Goal: Transaction & Acquisition: Subscribe to service/newsletter

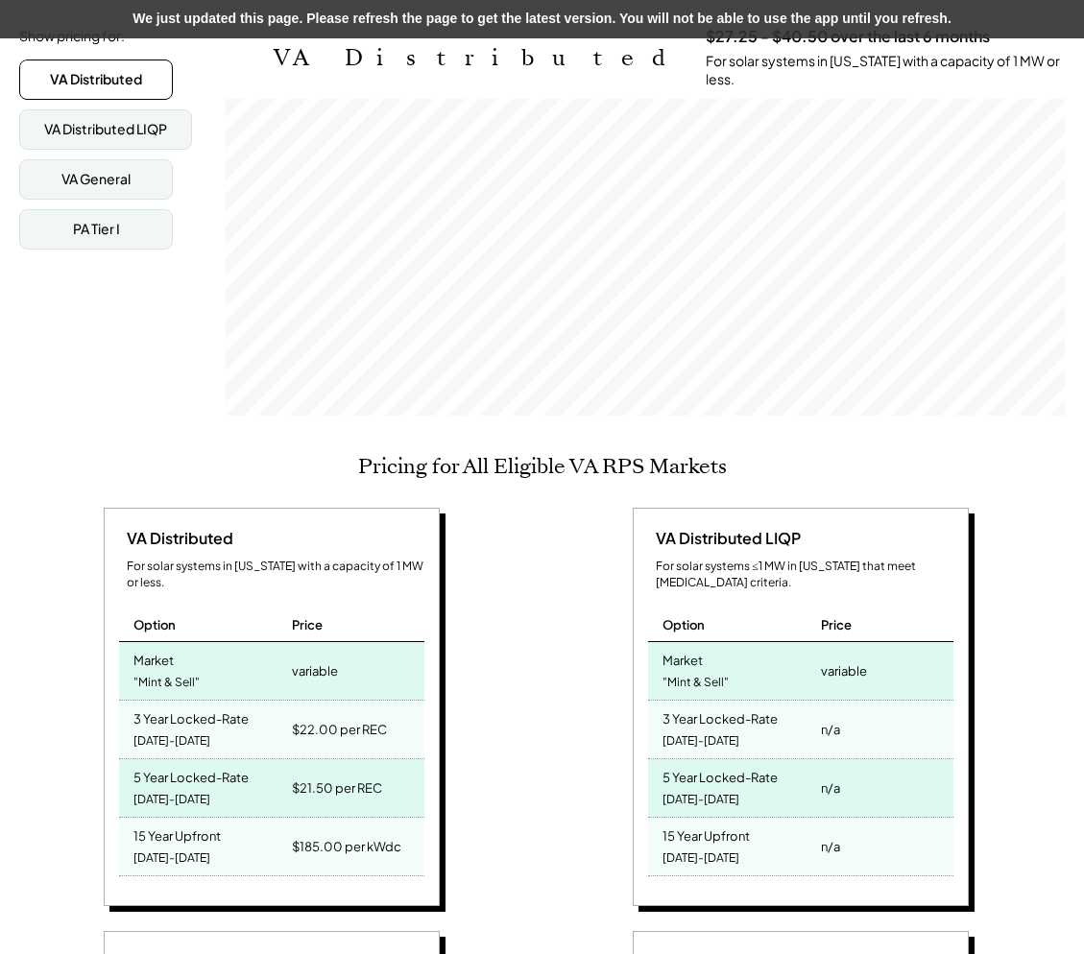
scroll to position [143, 0]
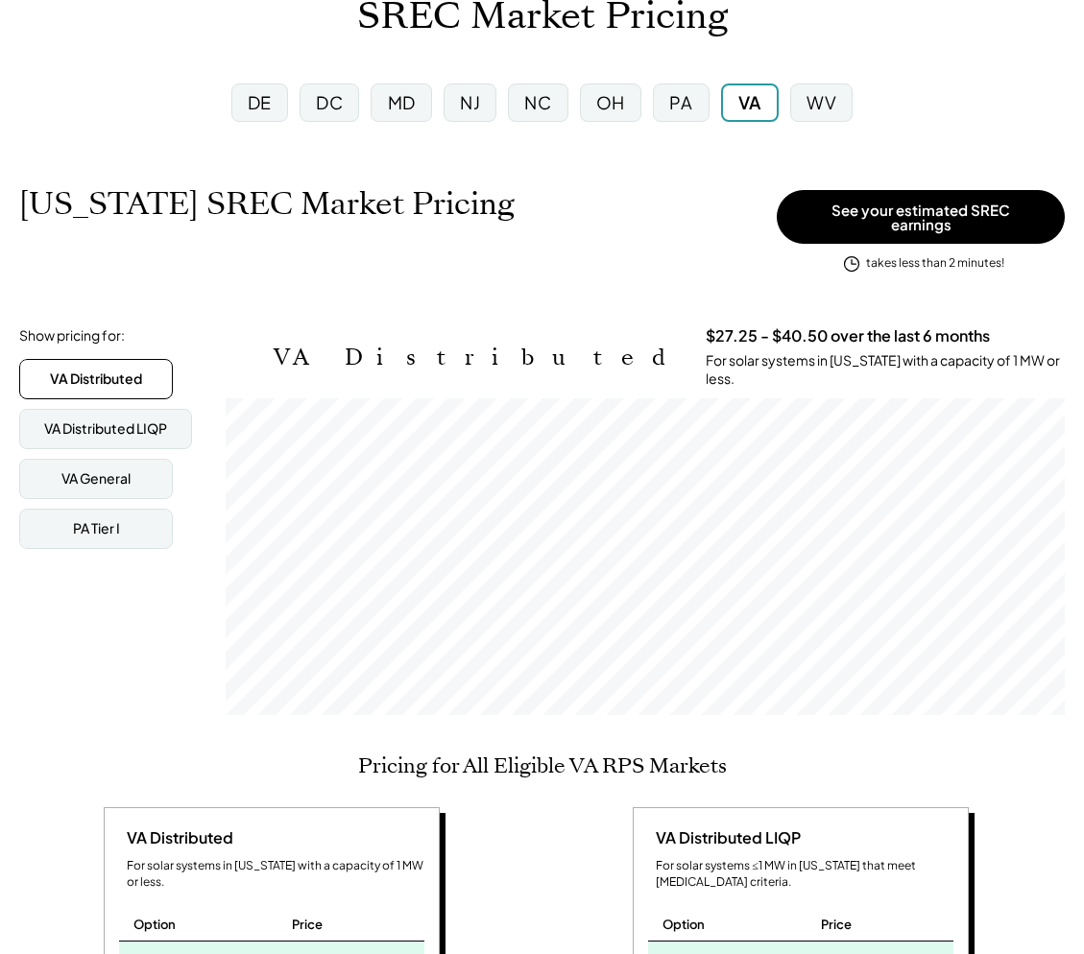
scroll to position [317, 839]
click at [311, 263] on div "Virginia SREC Market Pricing View other state pricing See your estimated SREC e…" at bounding box center [542, 231] width 1046 height 93
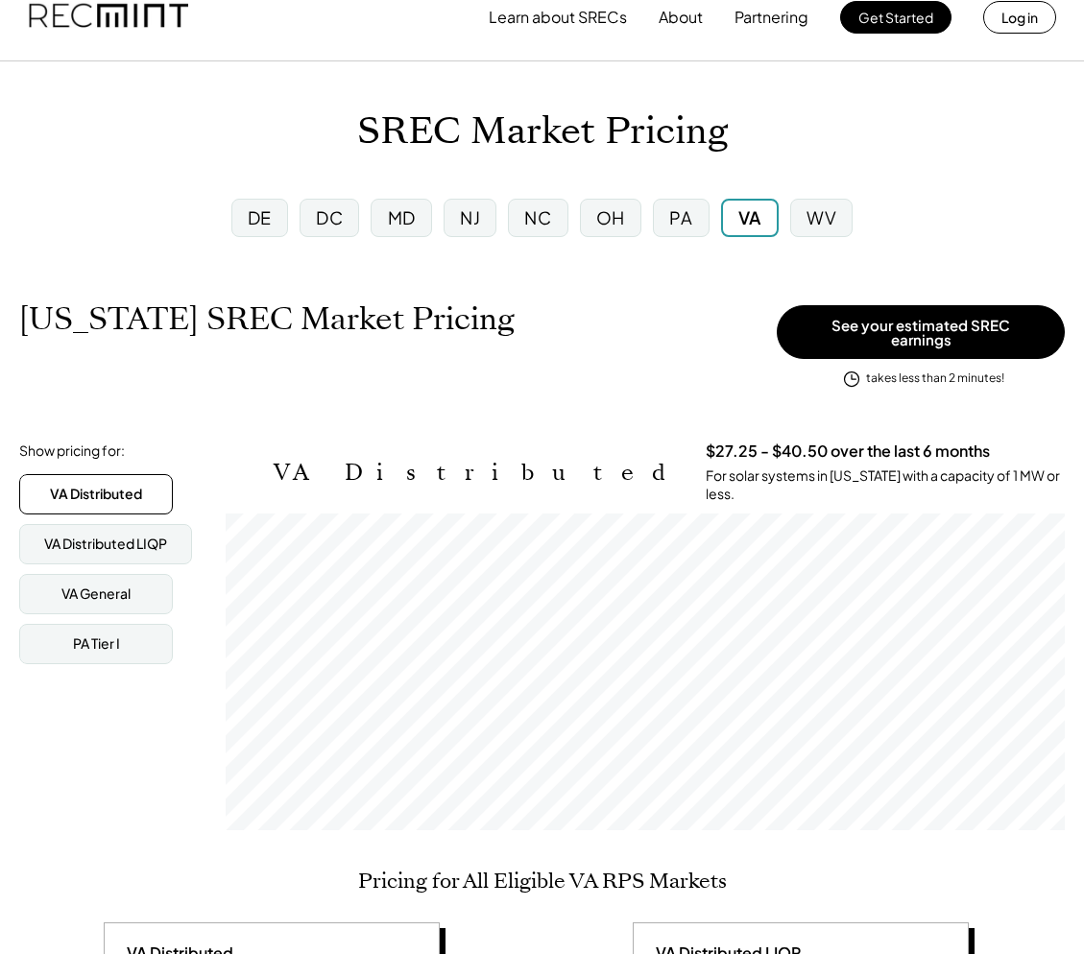
scroll to position [0, 0]
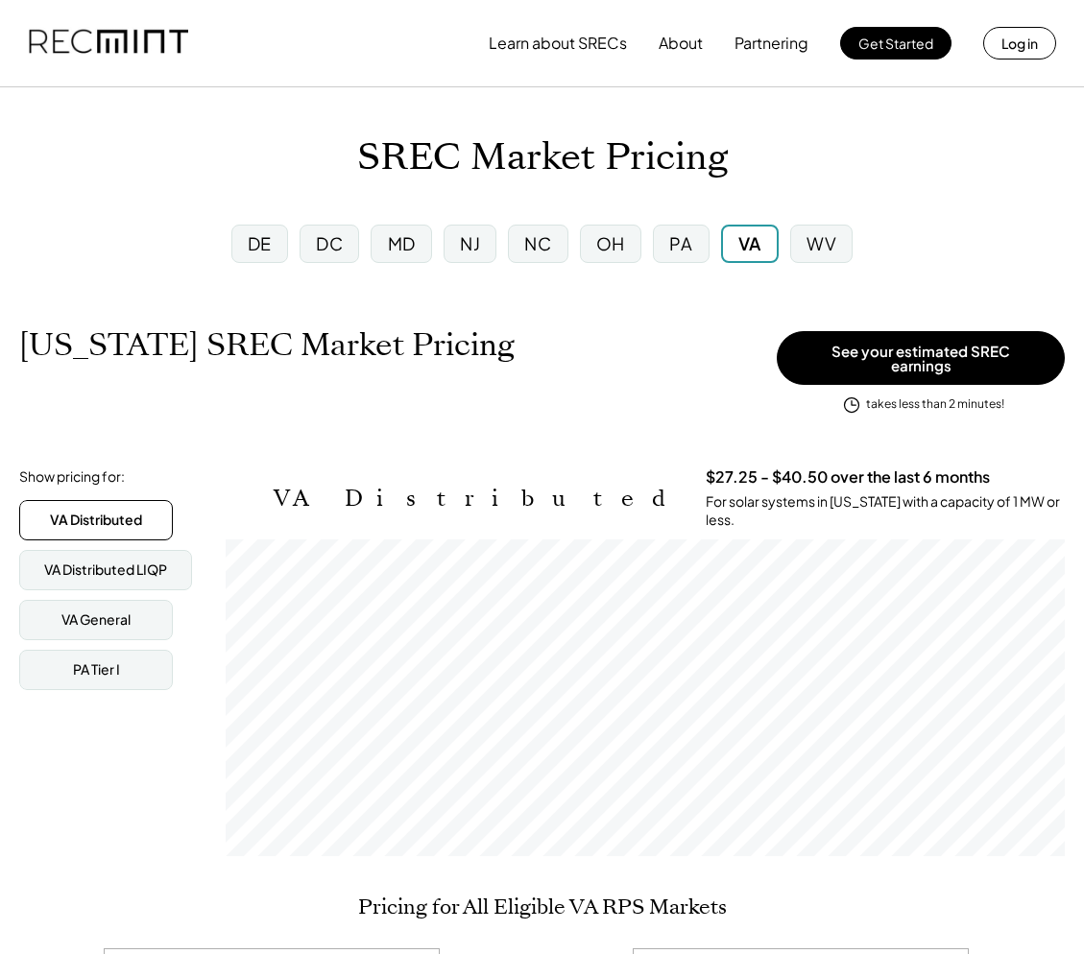
scroll to position [317, 839]
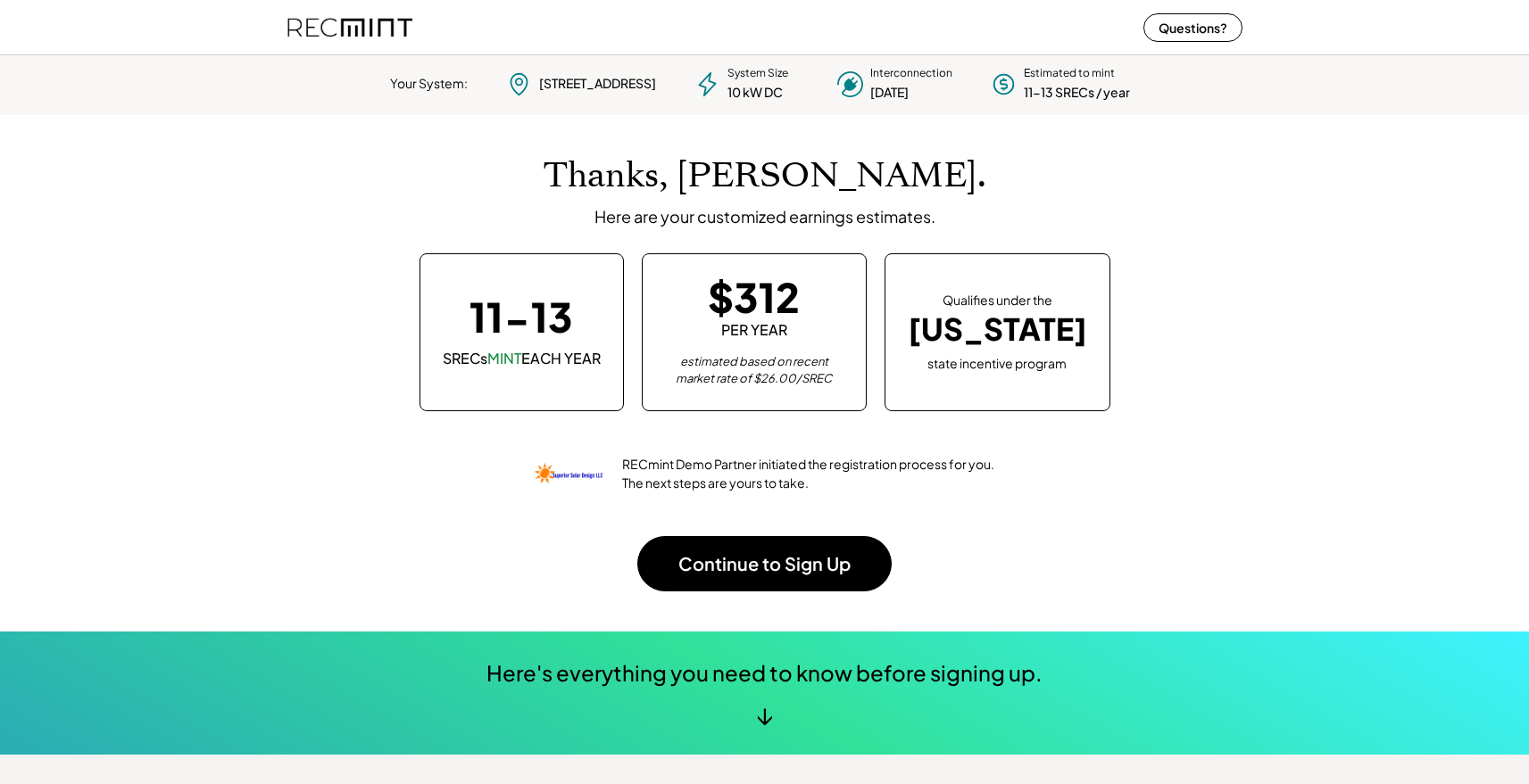
click at [487, 149] on div "Thanks, [PERSON_NAME]. Here are your customized earnings estimates. 11-13 SRECs…" at bounding box center [764, 373] width 955 height 516
drag, startPoint x: 619, startPoint y: 463, endPoint x: 753, endPoint y: 462, distance: 134.0
click at [753, 462] on div "RECmint Demo Partner initiated the registration process for you. The next steps…" at bounding box center [809, 474] width 374 height 37
click at [932, 477] on div "RECmint Demo Partner initiated the registration process for you. The next steps…" at bounding box center [809, 474] width 374 height 37
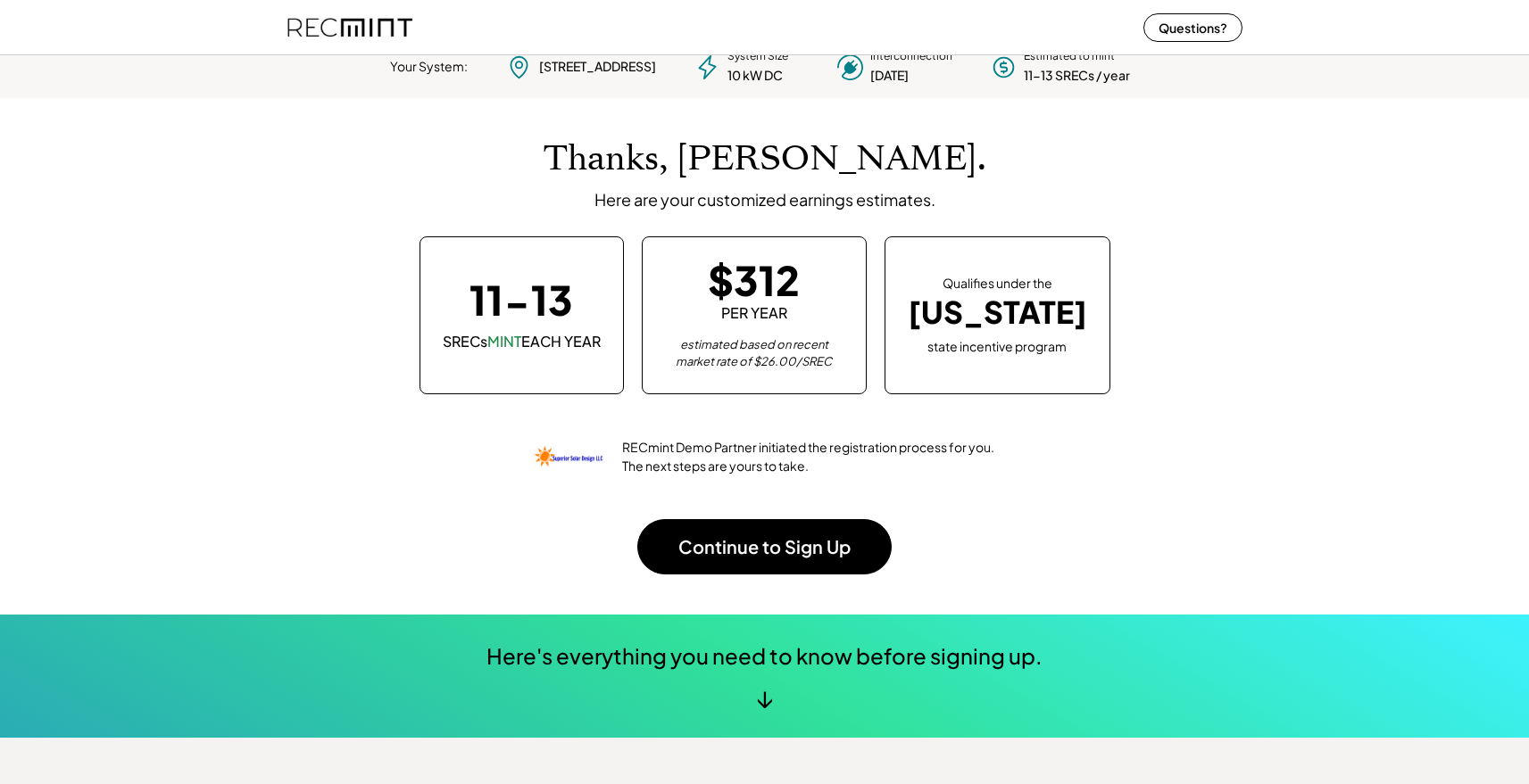
scroll to position [0, 0]
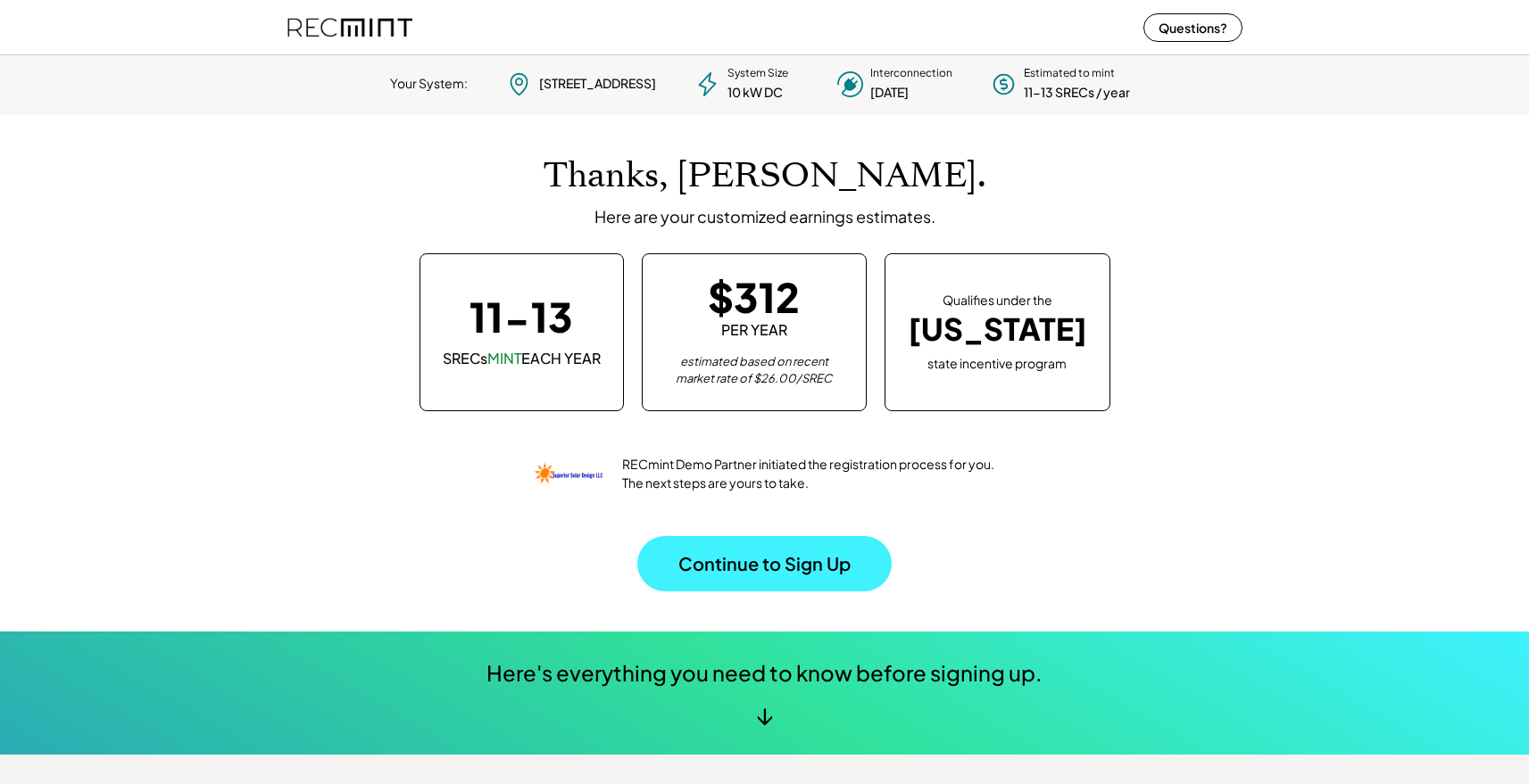
click at [784, 547] on button "Continue to Sign Up" at bounding box center [765, 564] width 255 height 56
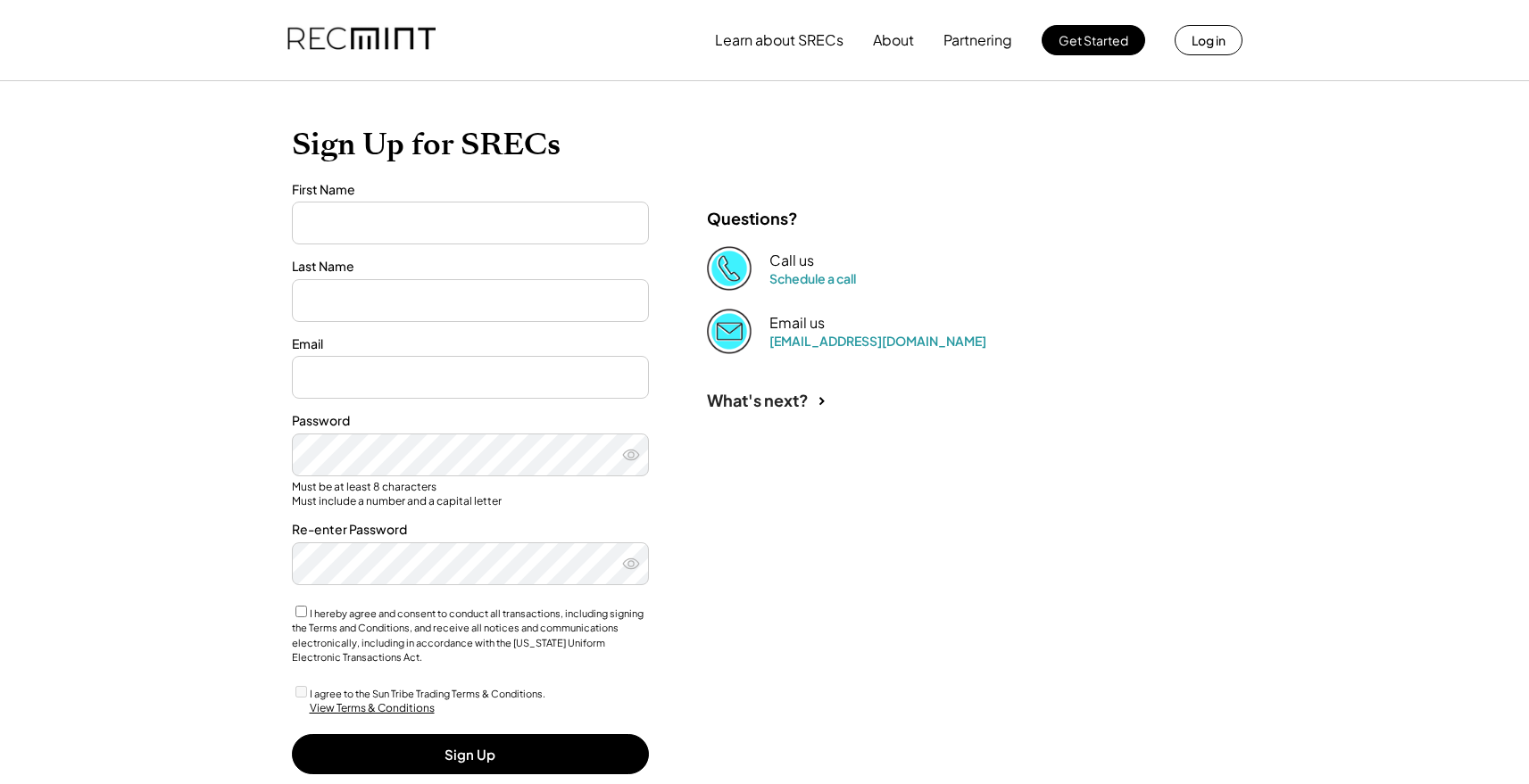
type input "********"
type input "****"
type input "**********"
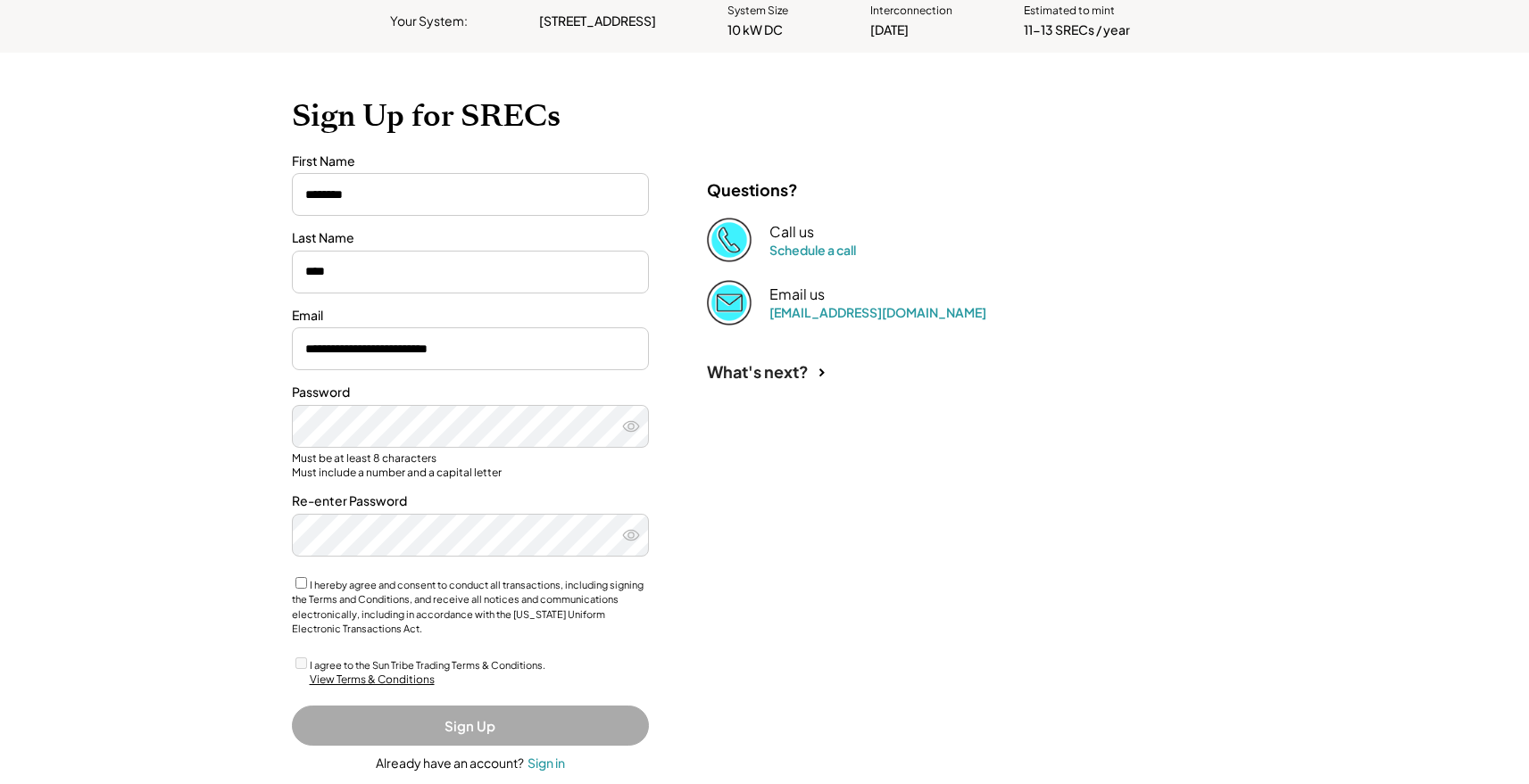
scroll to position [127, 0]
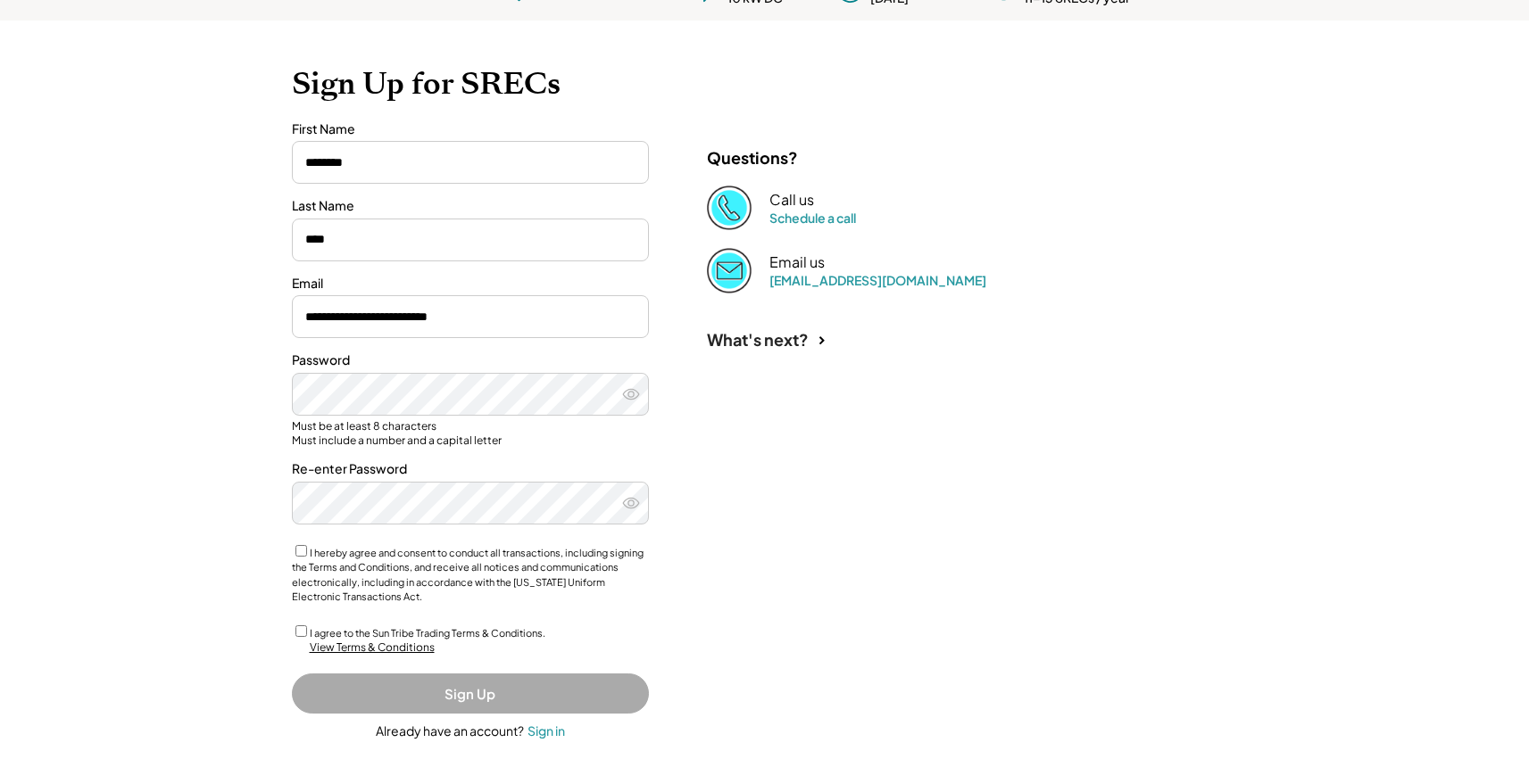
click at [297, 617] on div "**********" at bounding box center [470, 430] width 357 height 620
click at [304, 638] on div "I agree to the Sun Tribe Trading Terms & Conditions." at bounding box center [470, 632] width 357 height 19
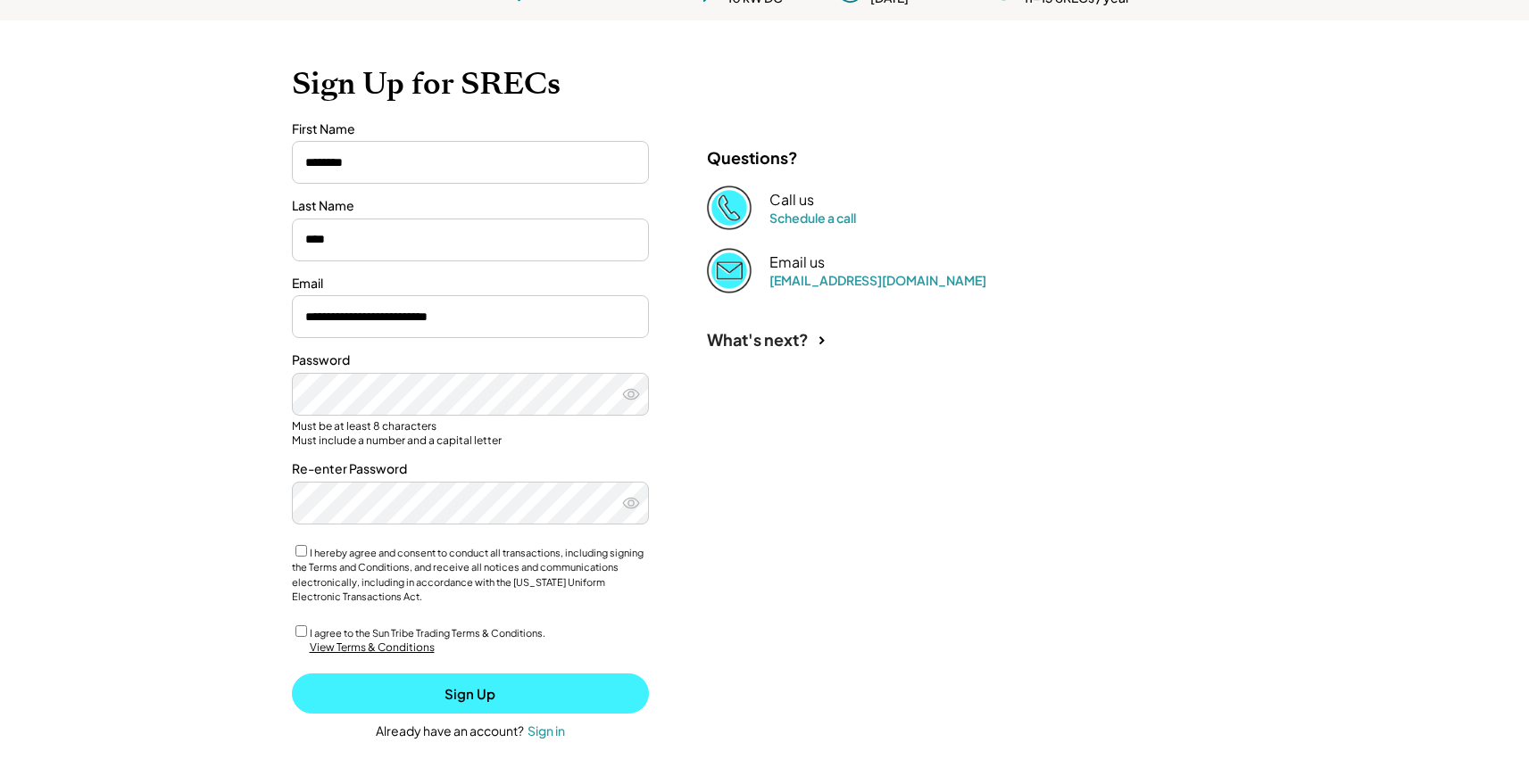
click at [422, 689] on button "Sign Up" at bounding box center [470, 693] width 357 height 40
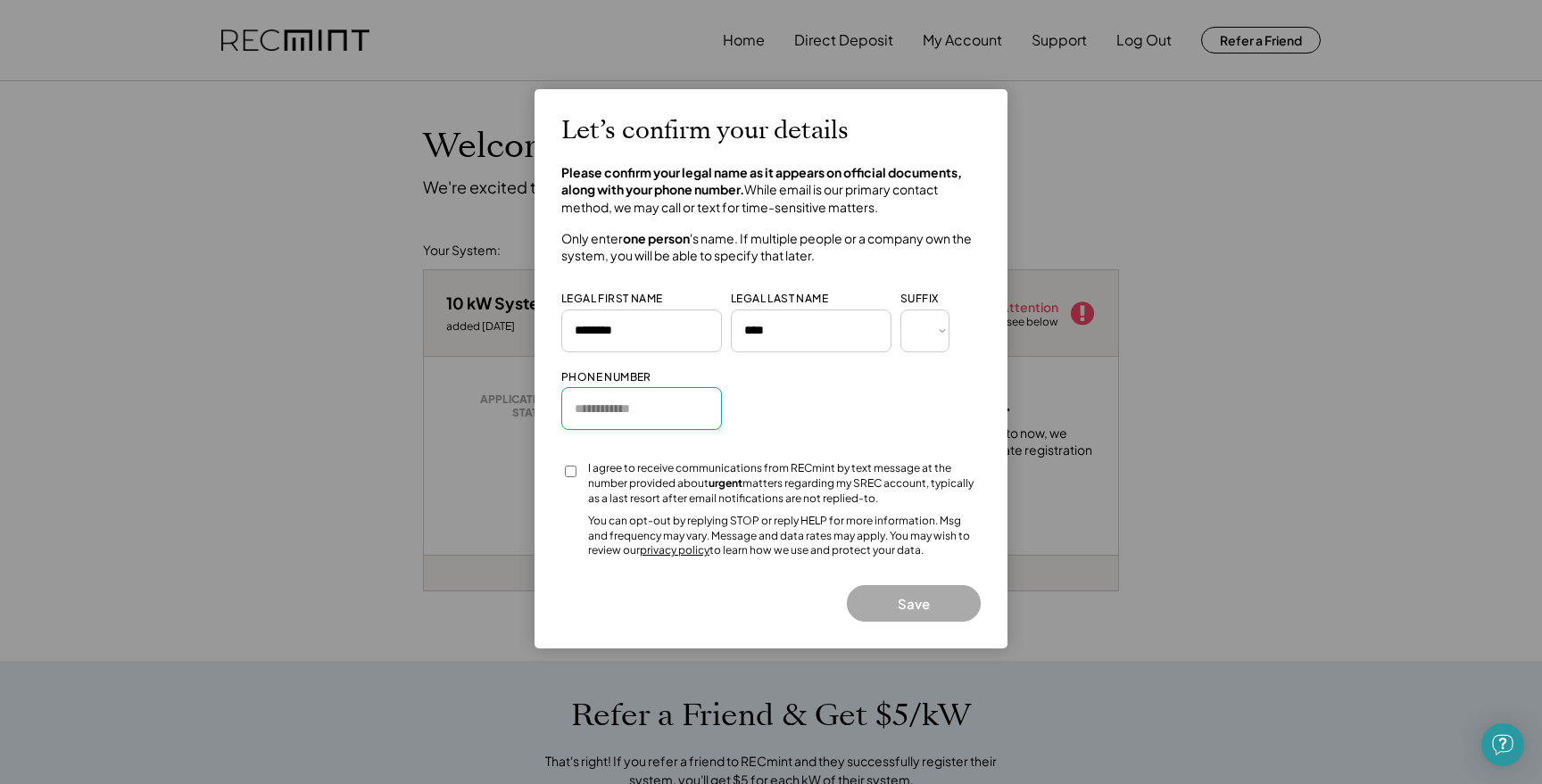
click at [600, 400] on input "input" at bounding box center [641, 409] width 161 height 43
type input "**********"
click at [914, 608] on button "Save" at bounding box center [914, 603] width 134 height 36
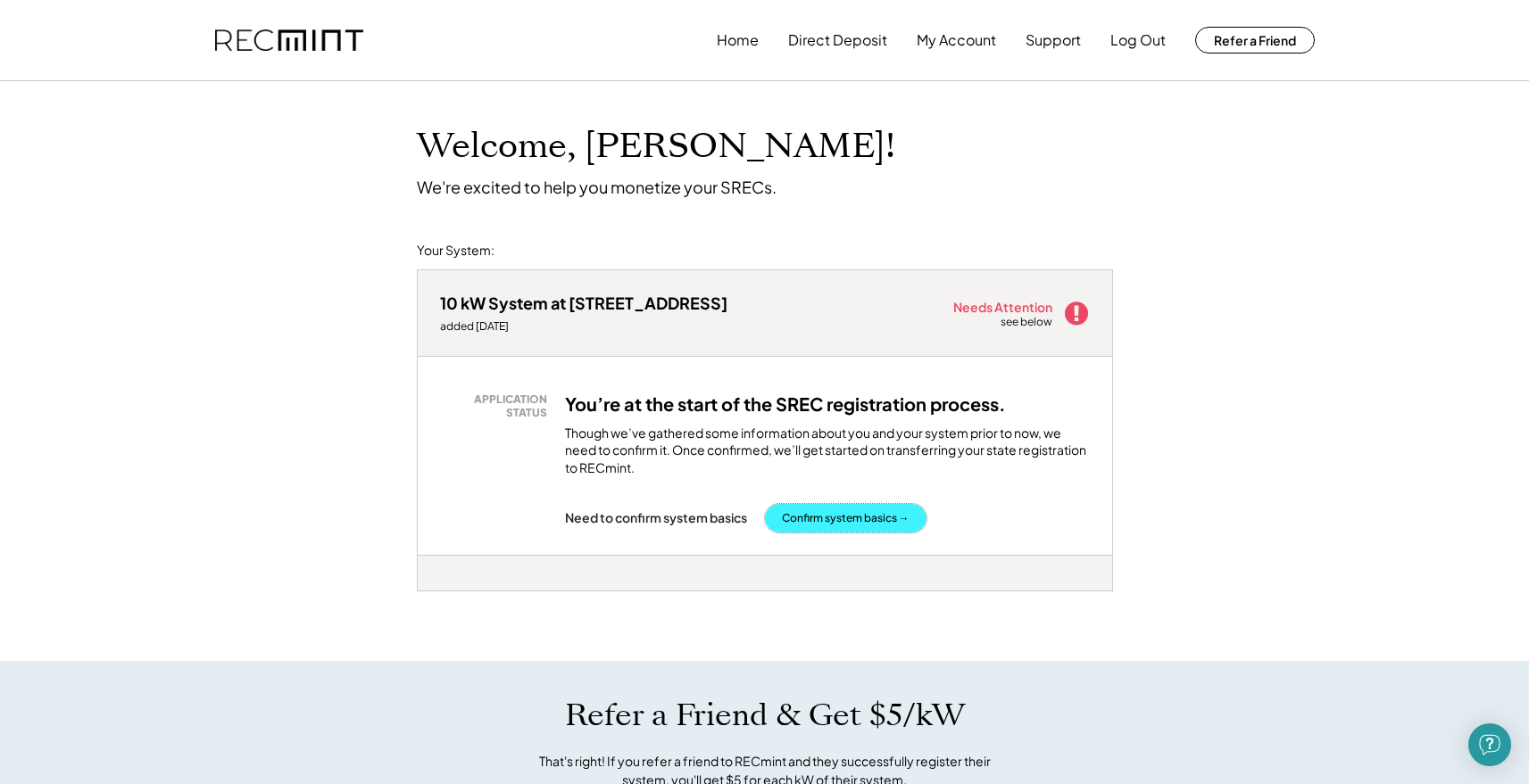
click at [857, 515] on button "Confirm system basics →" at bounding box center [846, 518] width 162 height 29
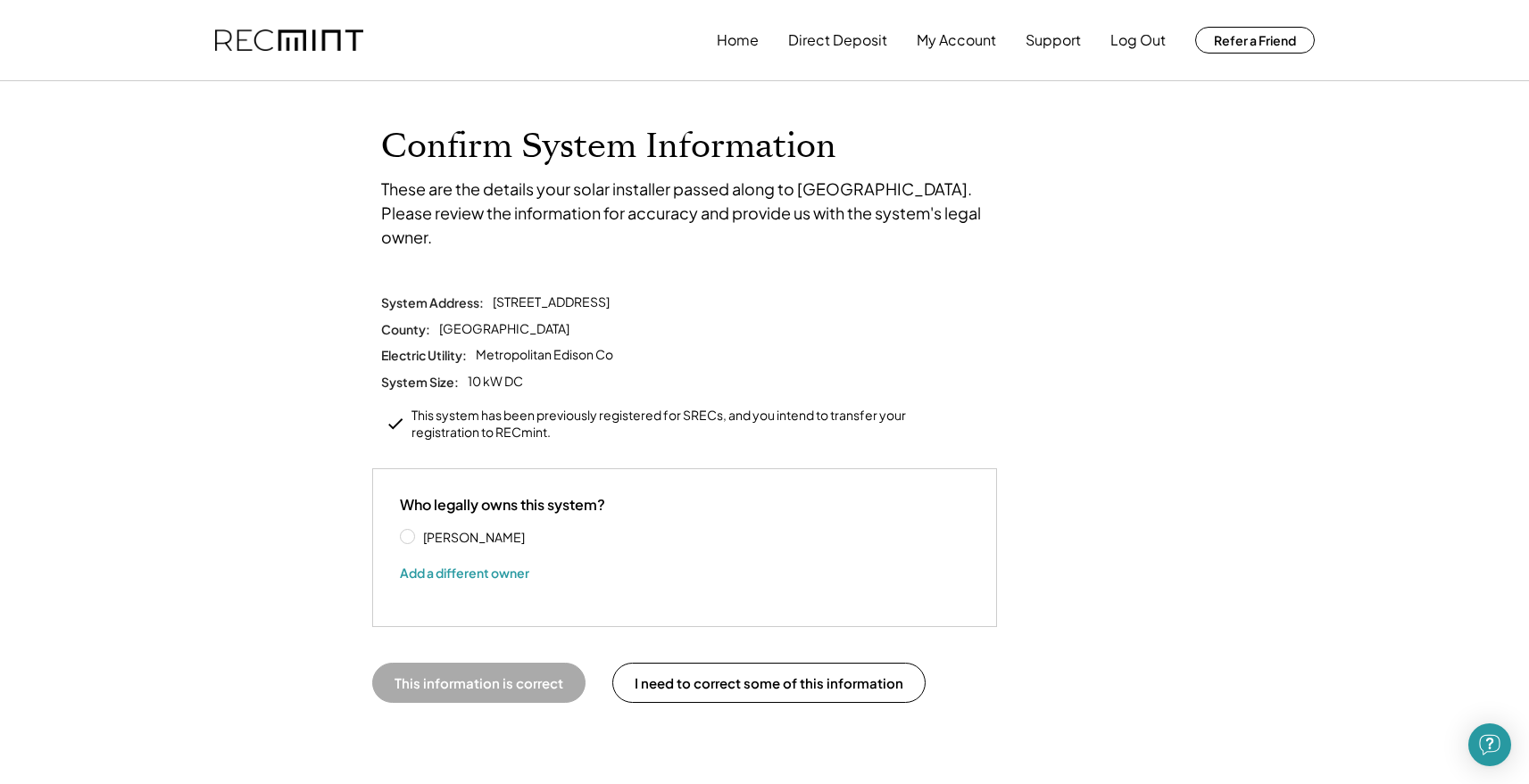
click at [474, 530] on label "Kathleen Test" at bounding box center [497, 536] width 161 height 12
click at [522, 662] on button "This information is correct" at bounding box center [478, 682] width 213 height 40
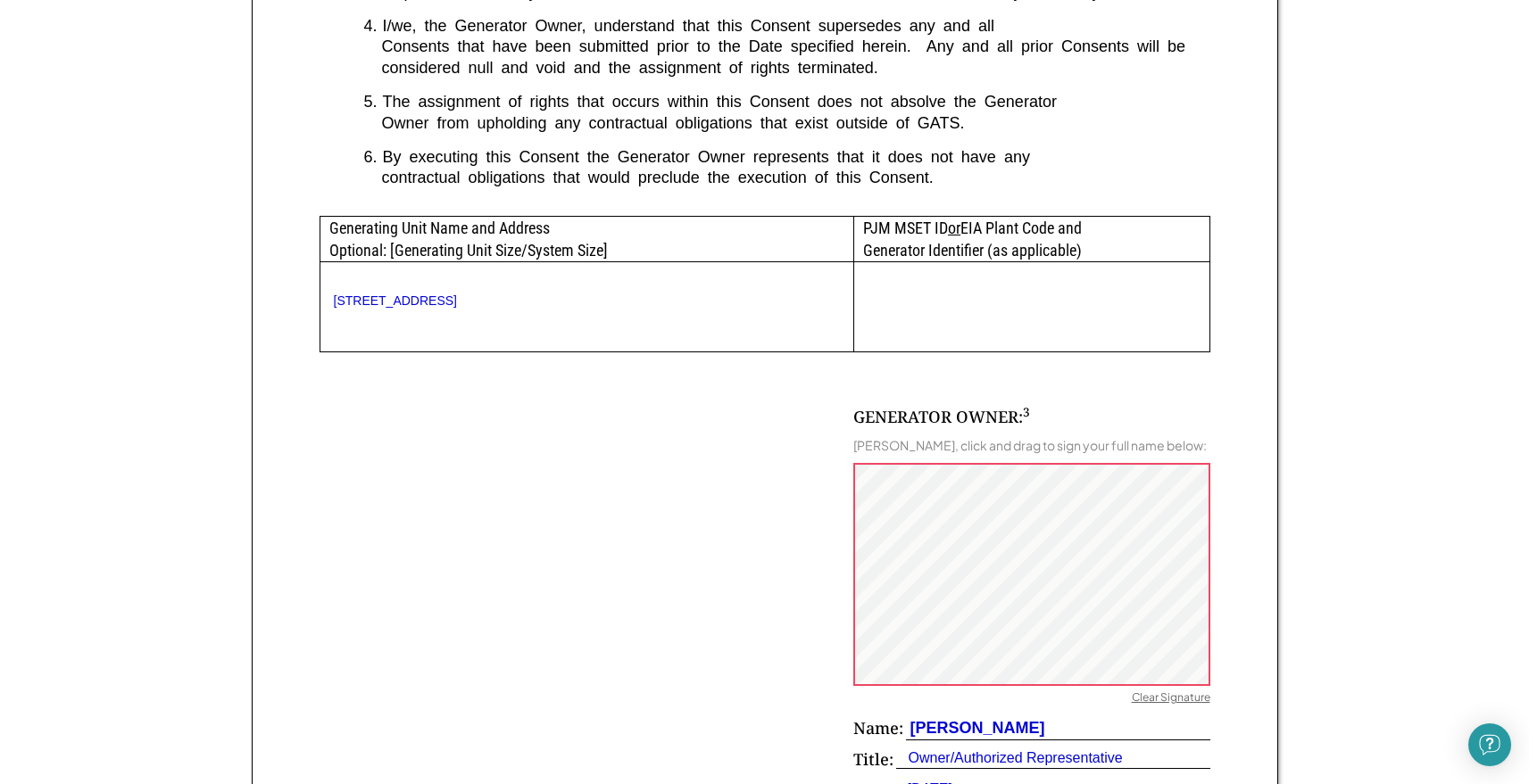
scroll to position [998, 0]
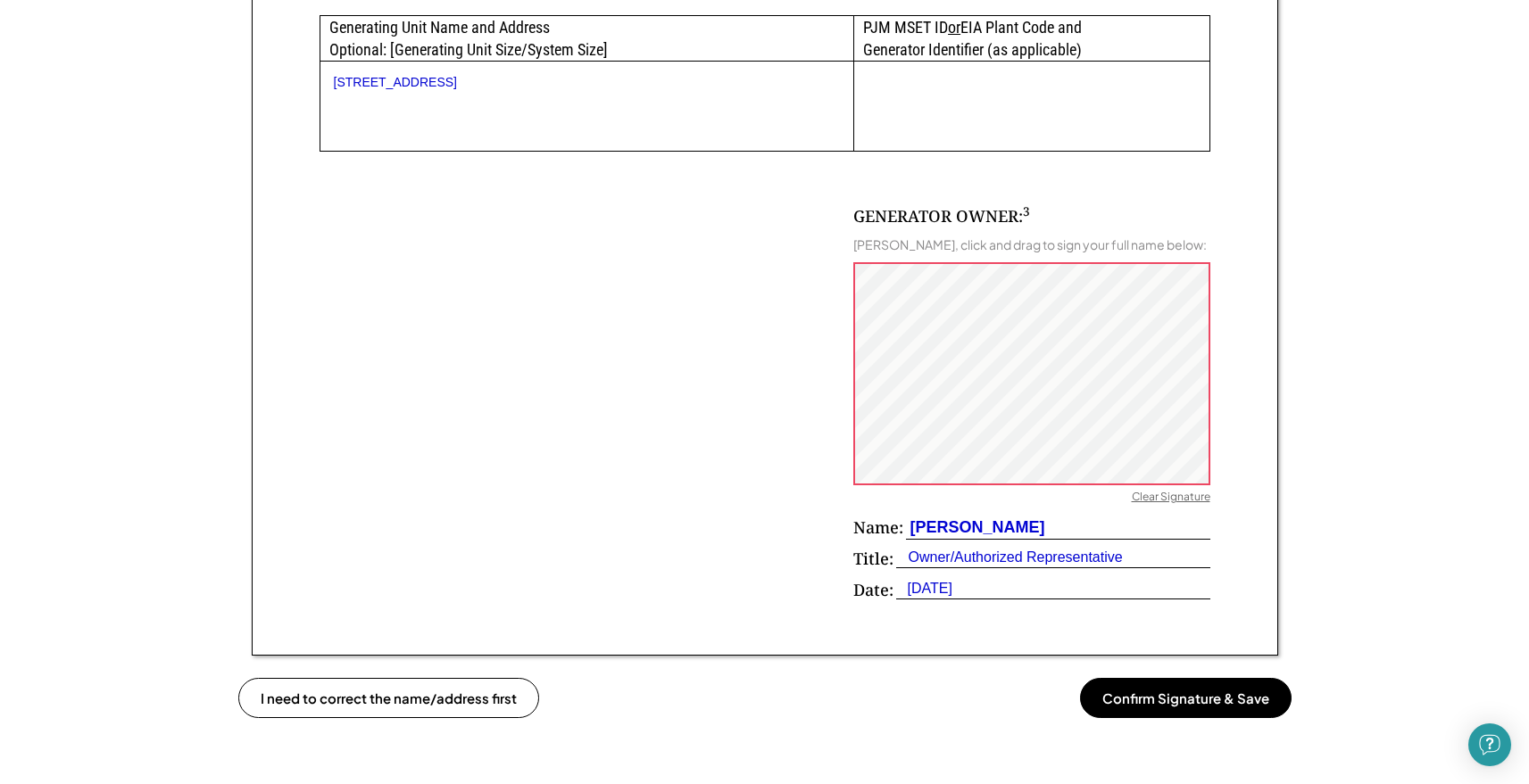
click at [1196, 715] on button "Confirm Signature & Save" at bounding box center [1186, 698] width 212 height 40
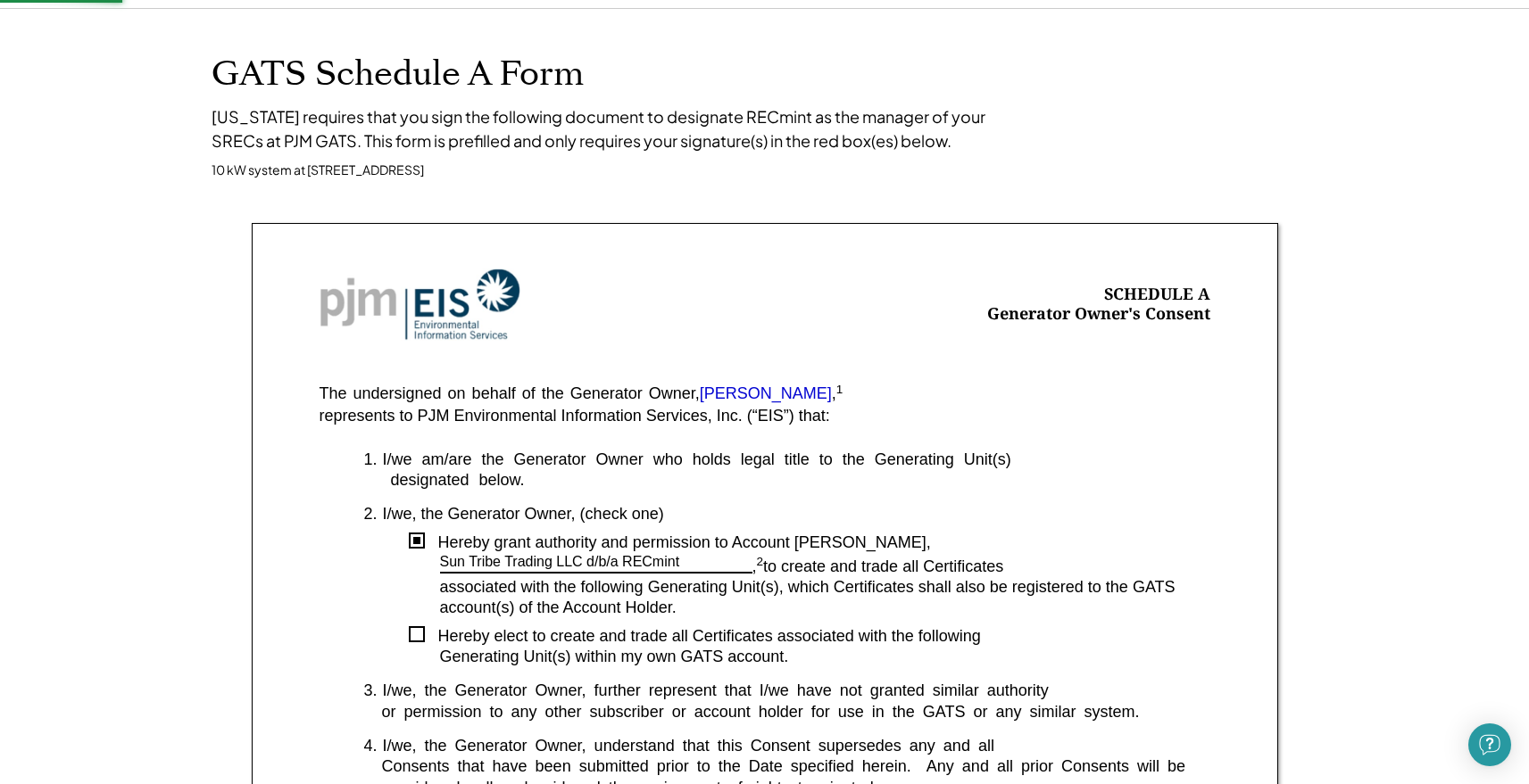
scroll to position [0, 0]
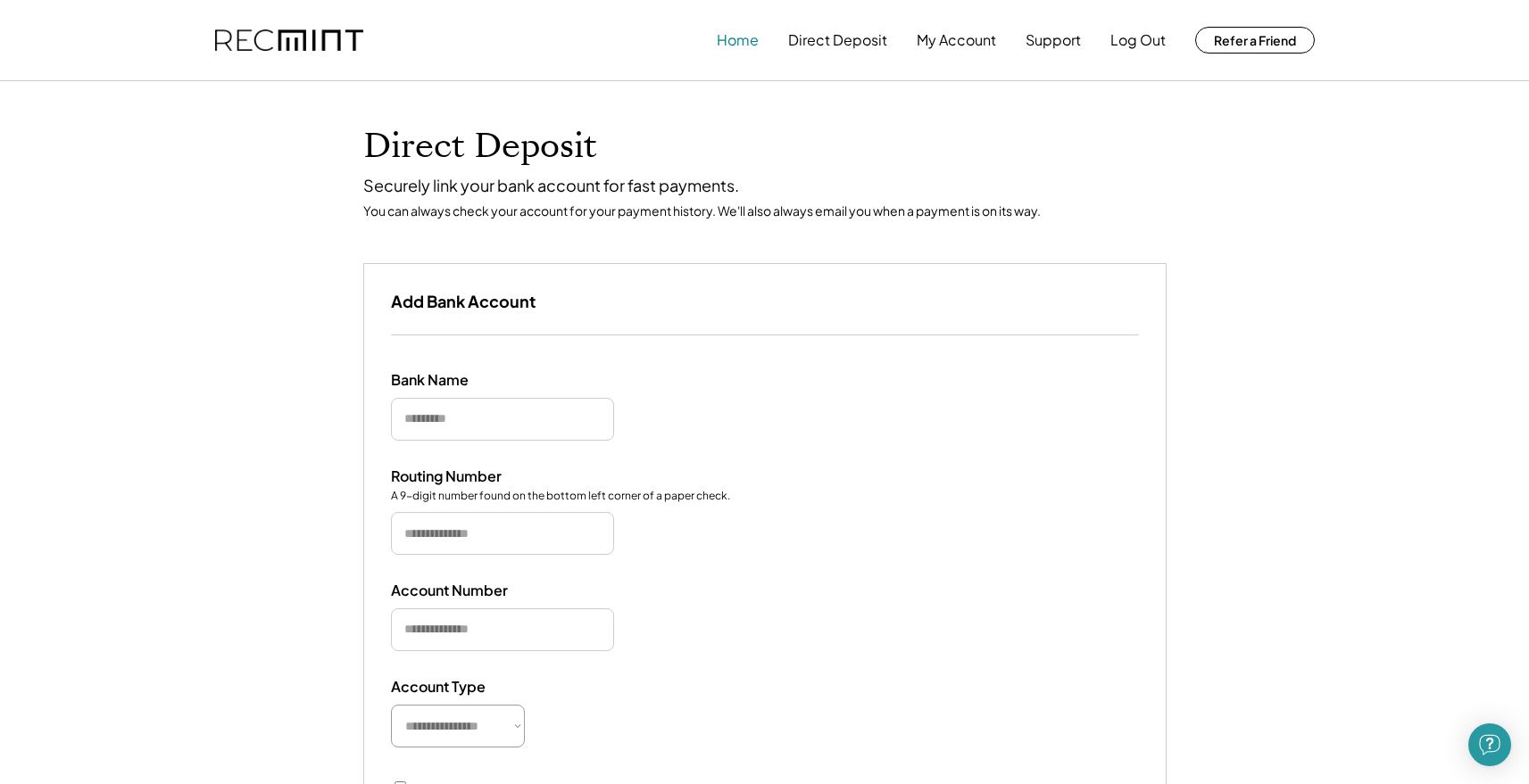
click at [752, 33] on button "Home" at bounding box center [737, 40] width 42 height 35
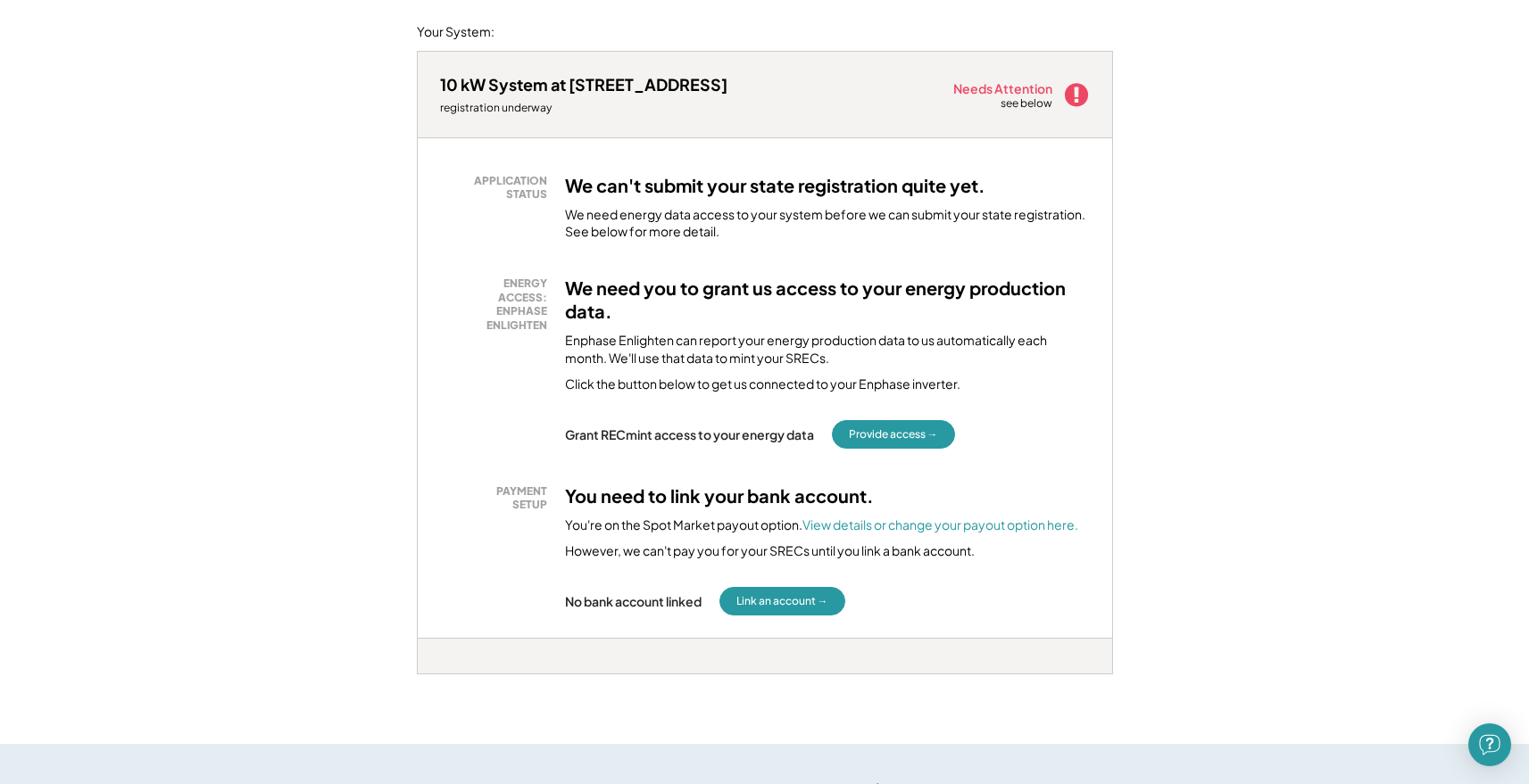
scroll to position [183, 0]
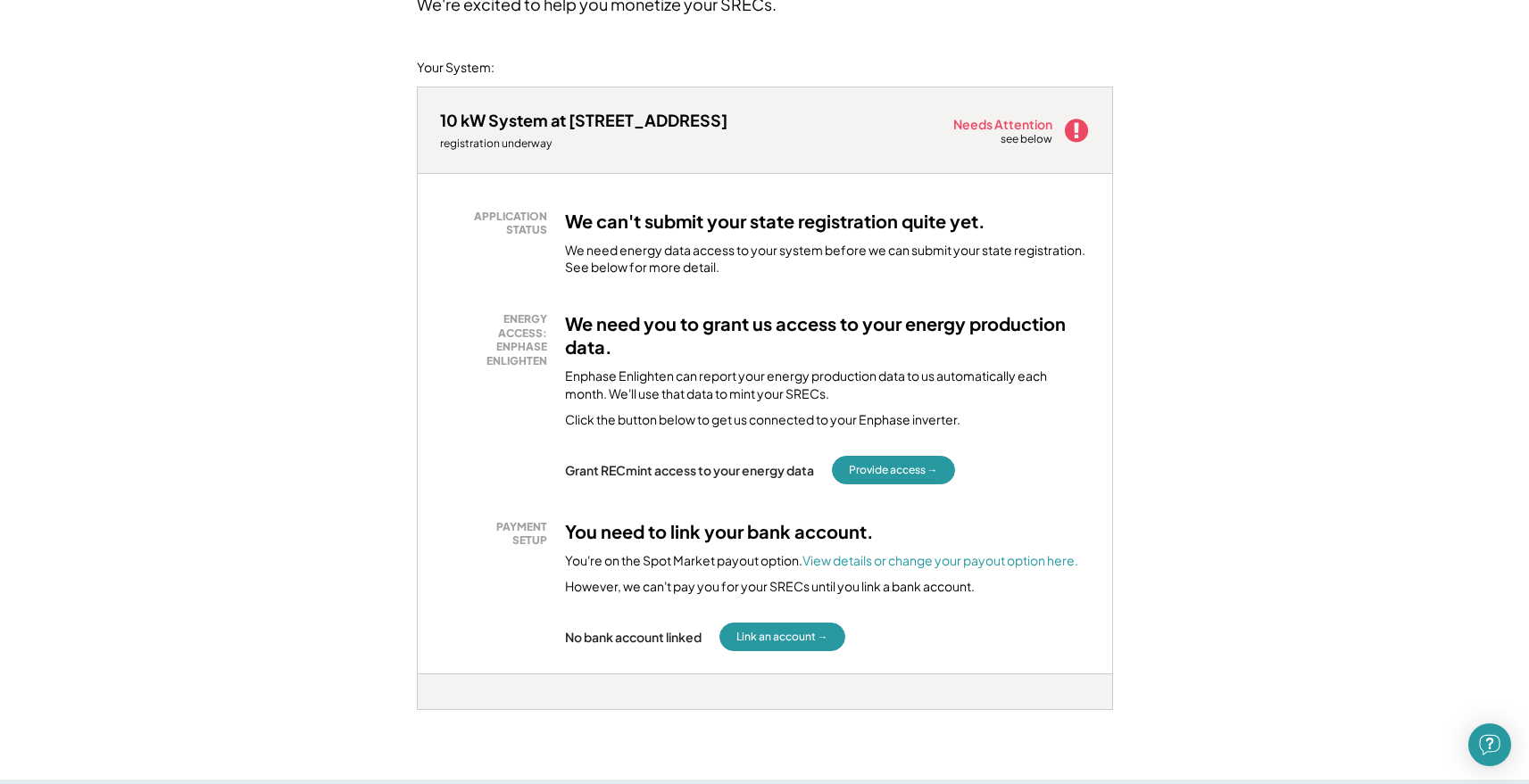
click at [885, 464] on button "Provide access →" at bounding box center [893, 470] width 124 height 29
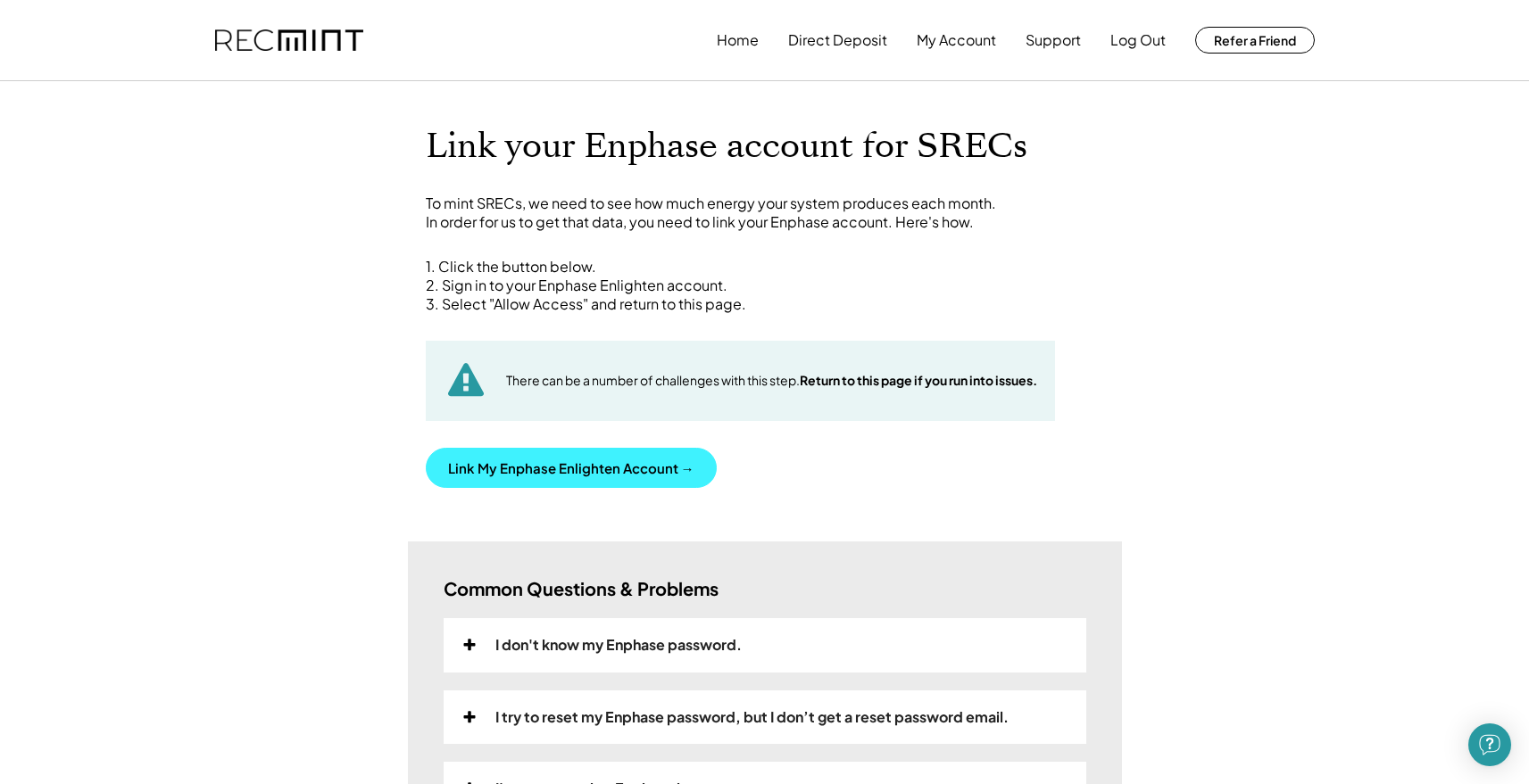
click at [593, 461] on button "Link My Enphase Enlighten Account →" at bounding box center [571, 467] width 291 height 40
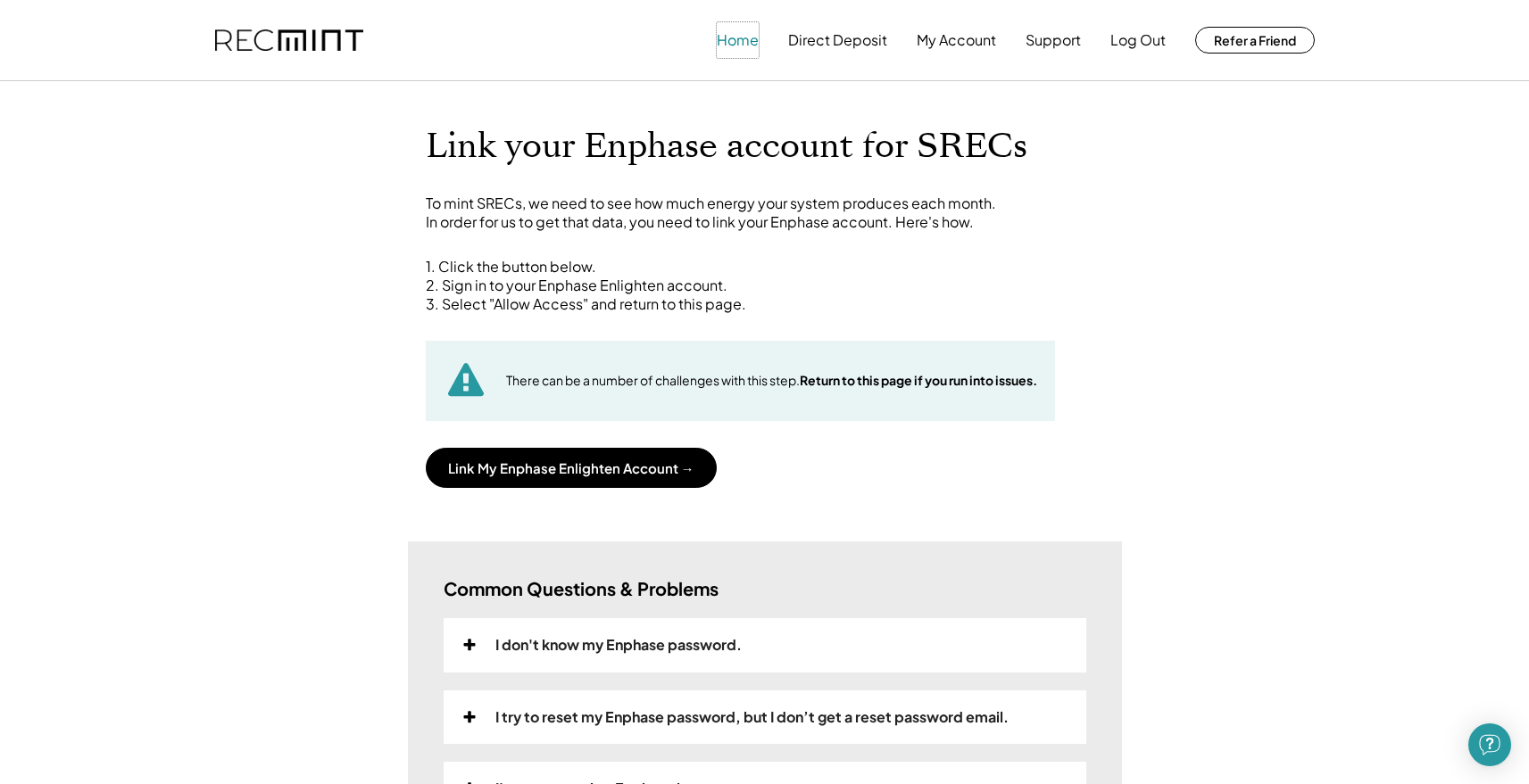
click at [720, 40] on button "Home" at bounding box center [737, 40] width 42 height 35
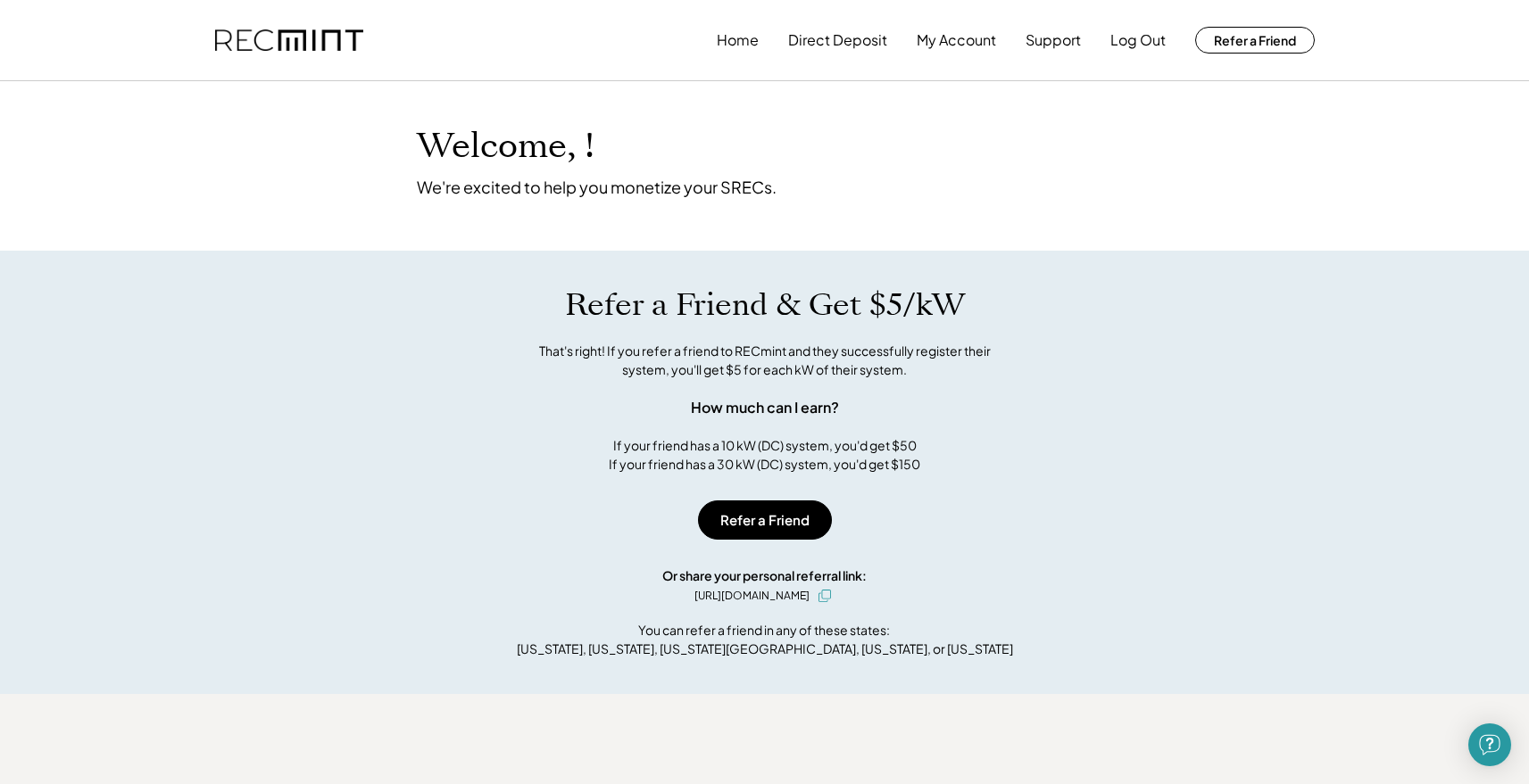
click at [1135, 44] on button "Log Out" at bounding box center [1139, 40] width 56 height 35
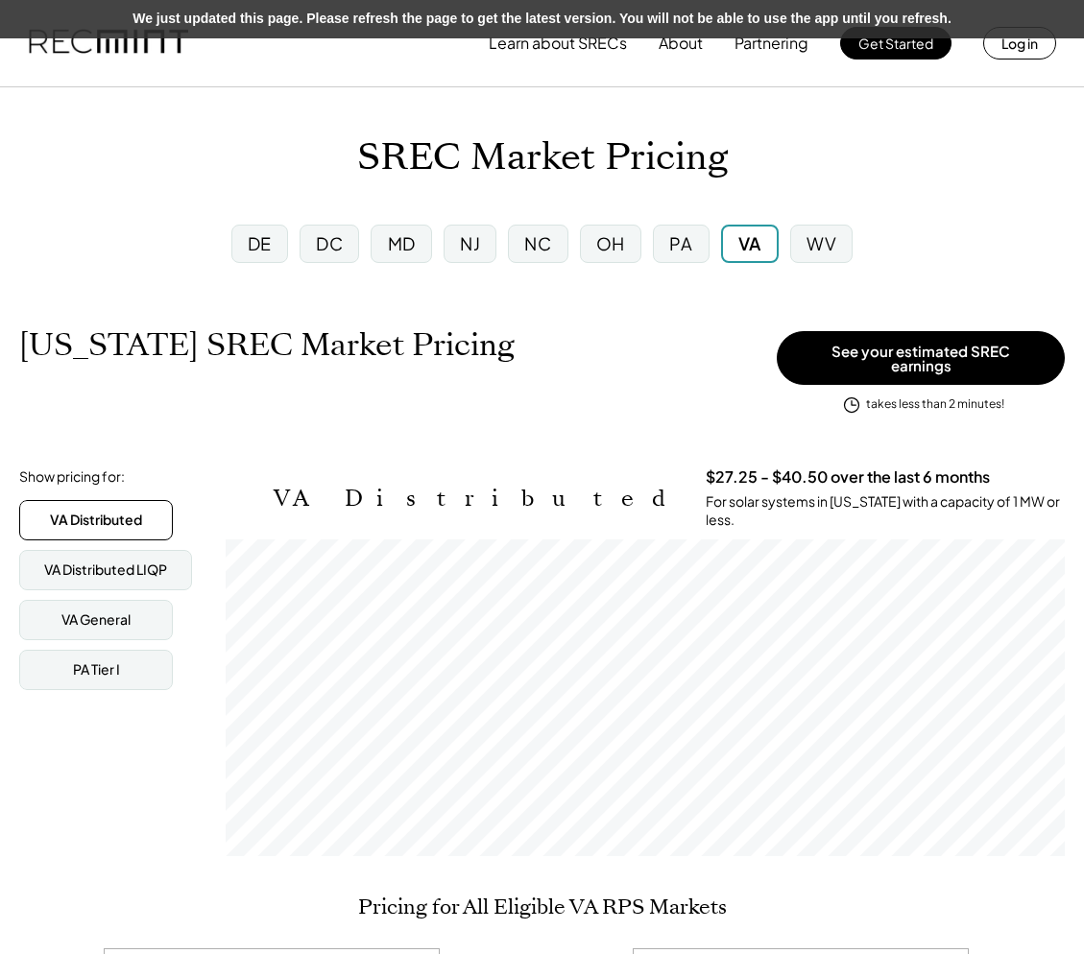
scroll to position [317, 839]
click at [461, 254] on div "NJ" at bounding box center [470, 243] width 20 height 24
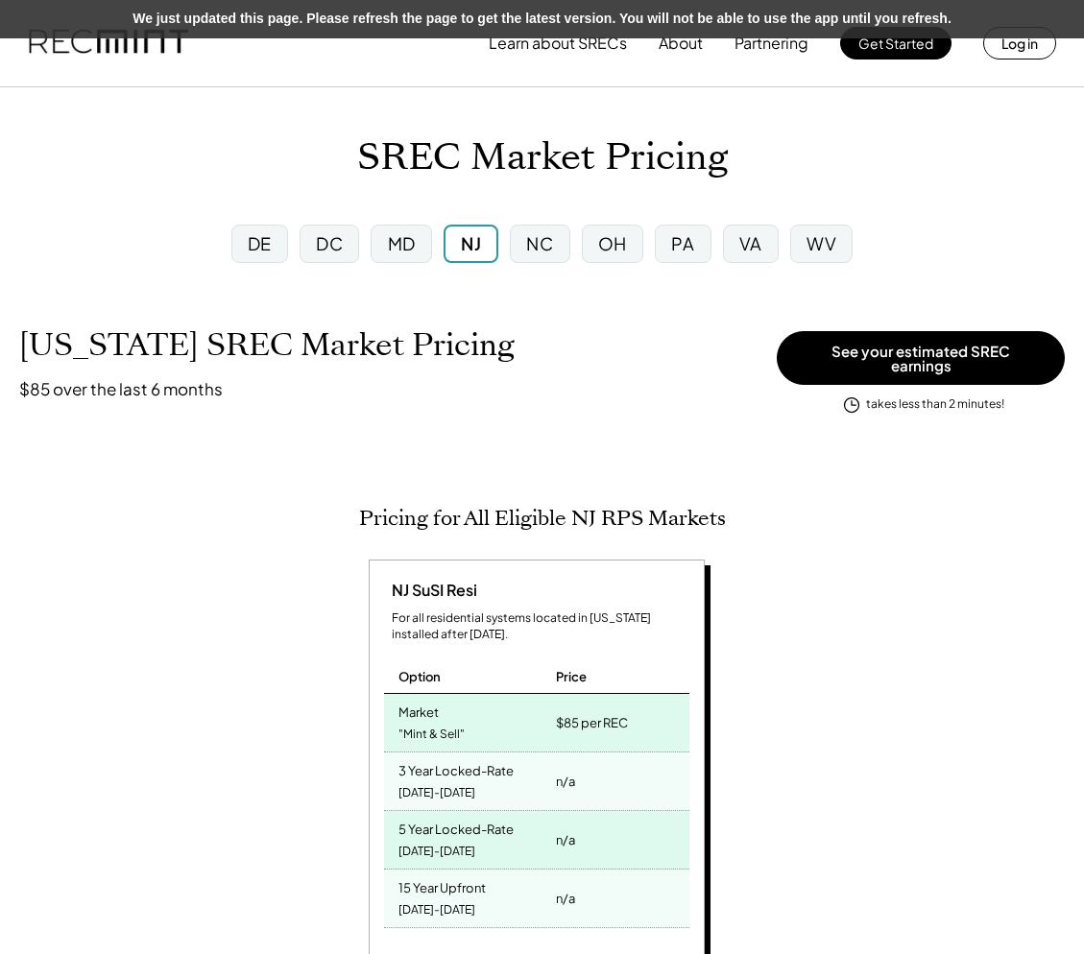
click at [874, 61] on div "Learn about SRECs About Partnering Get Started Log in" at bounding box center [773, 43] width 568 height 38
click at [879, 54] on button "Get Started" at bounding box center [895, 43] width 111 height 33
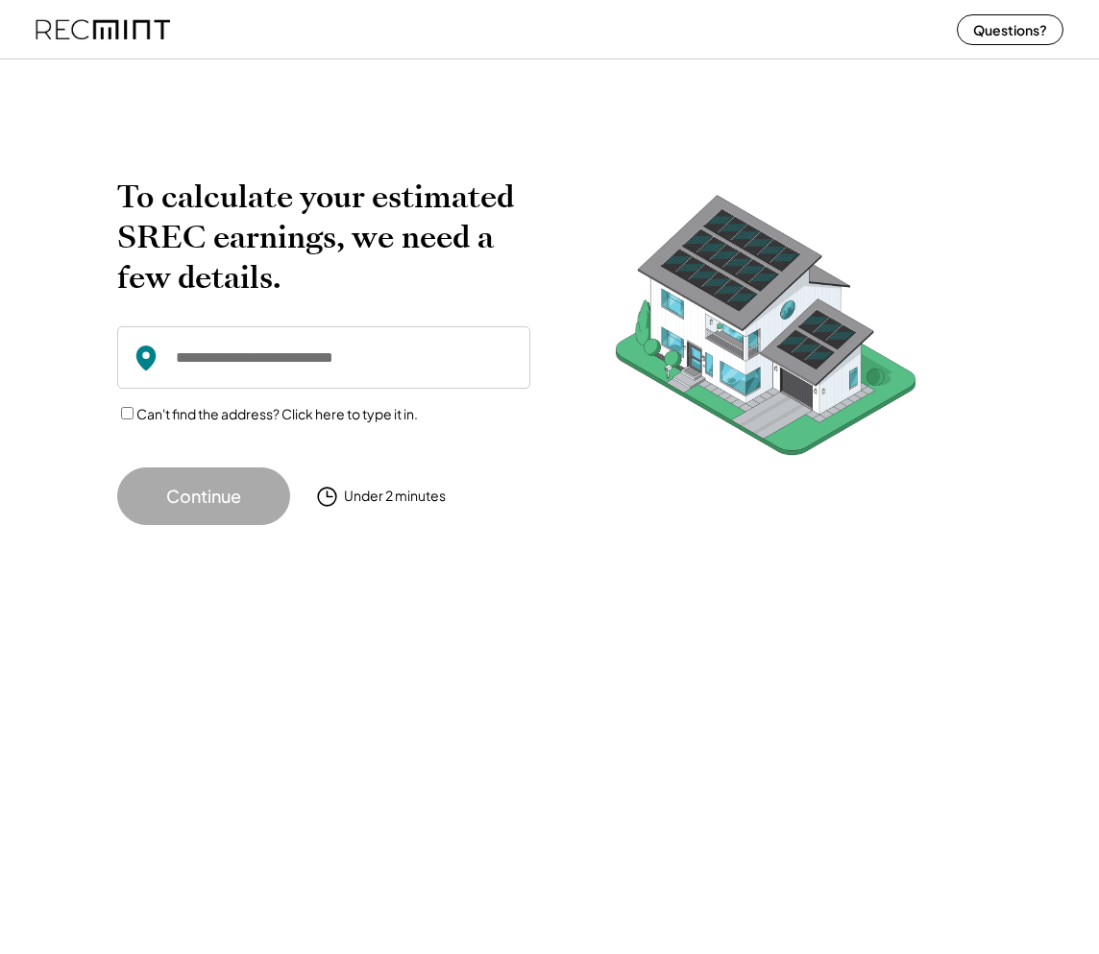
click at [235, 350] on input "input" at bounding box center [323, 357] width 413 height 62
click at [334, 363] on input "input" at bounding box center [323, 357] width 413 height 62
paste input "**********"
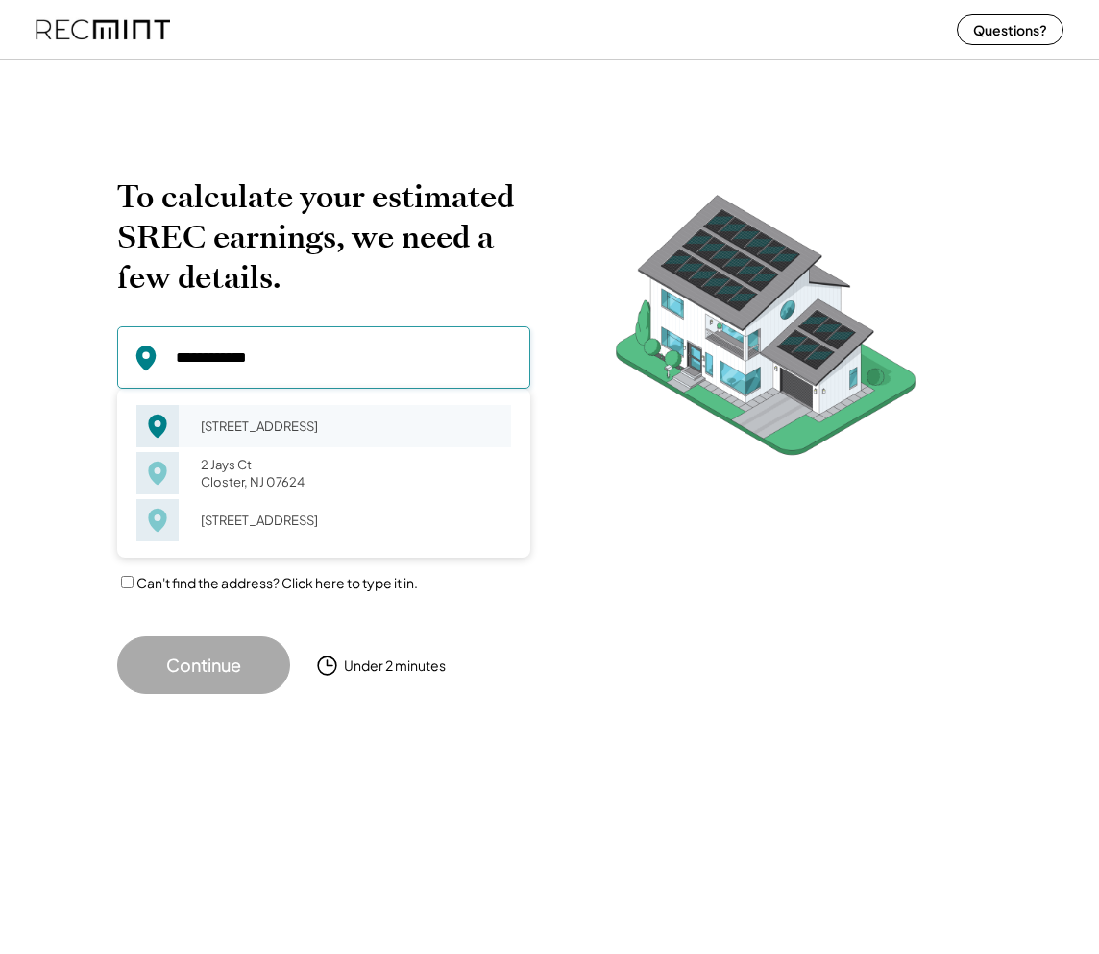
click at [378, 416] on div "2 Jays Cor Somerset, NJ 08873" at bounding box center [349, 426] width 323 height 27
type input "**********"
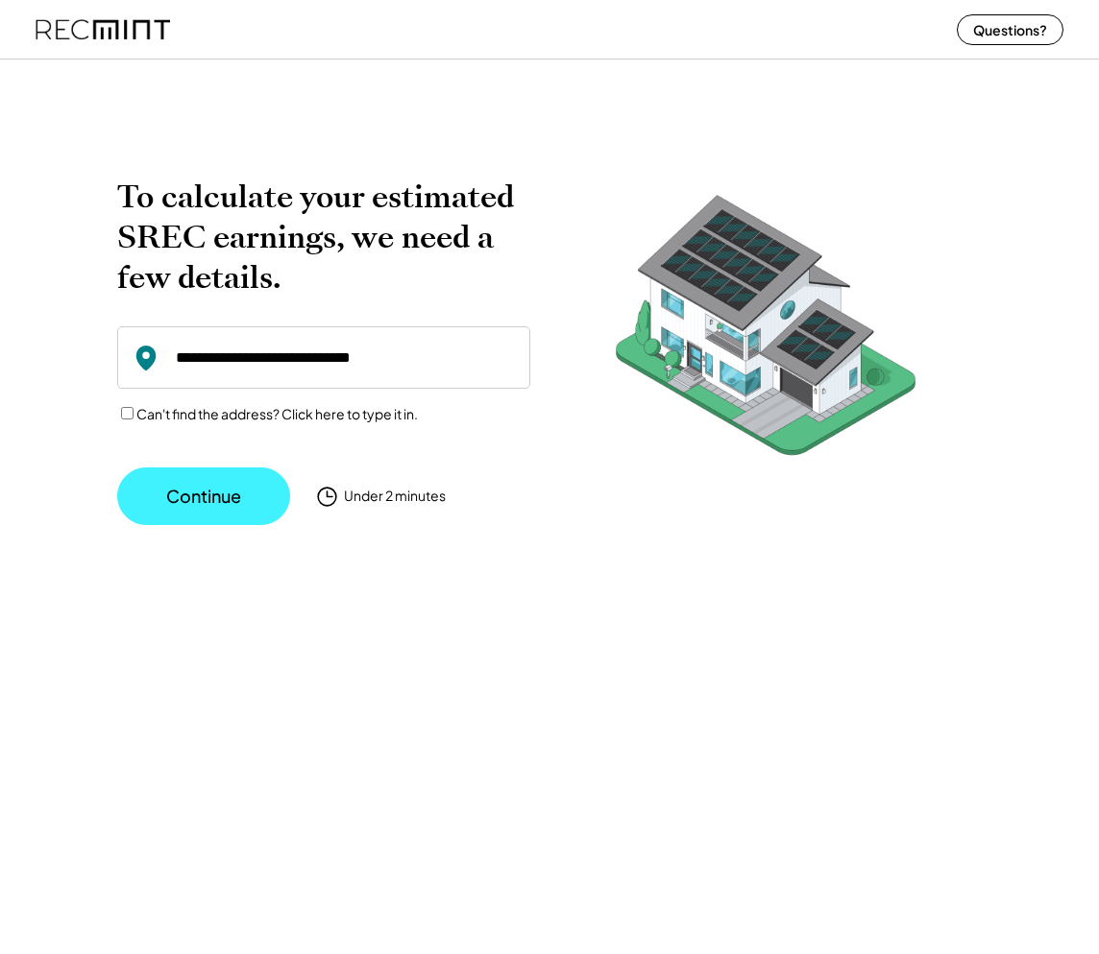
click at [199, 483] on button "Continue" at bounding box center [203, 497] width 173 height 58
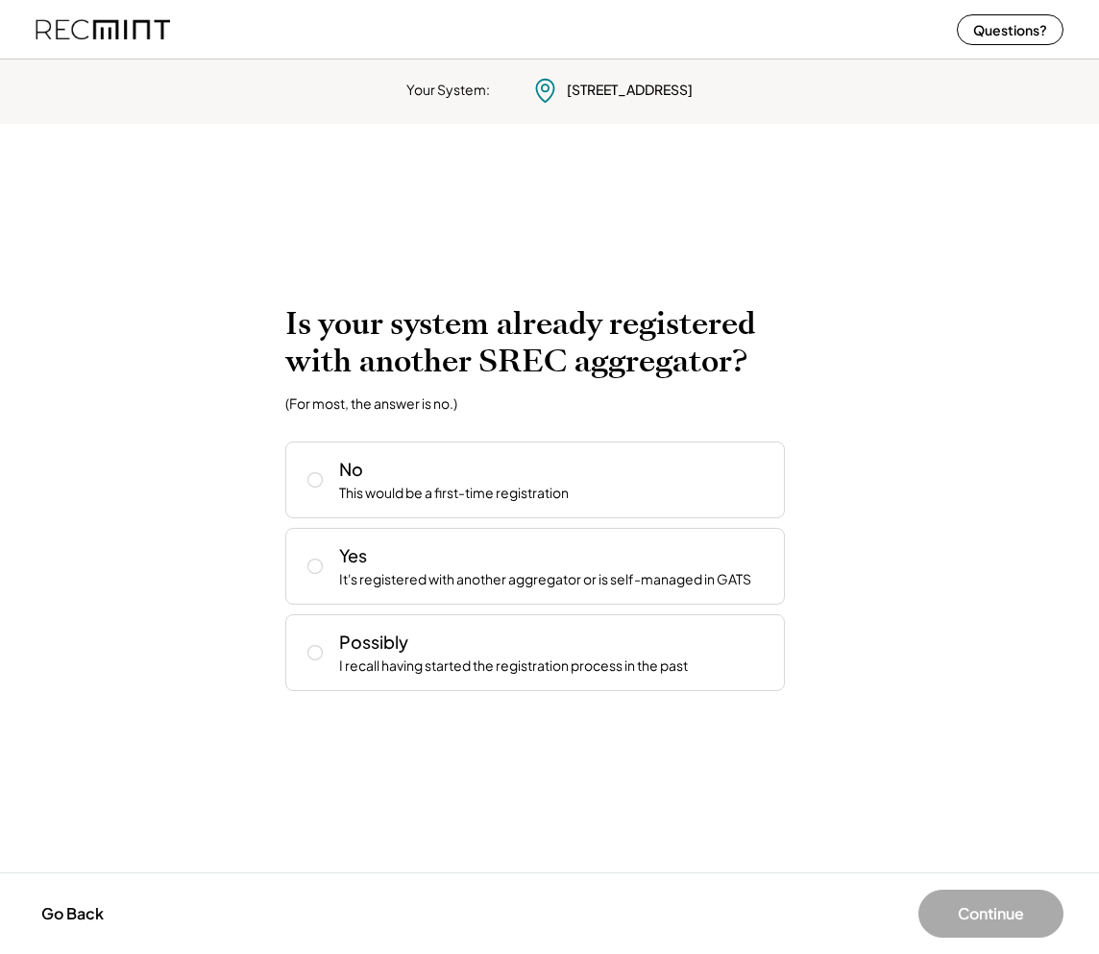
click at [911, 587] on div "Is your system already registered with another SREC aggregator? (For most, the …" at bounding box center [549, 497] width 864 height 385
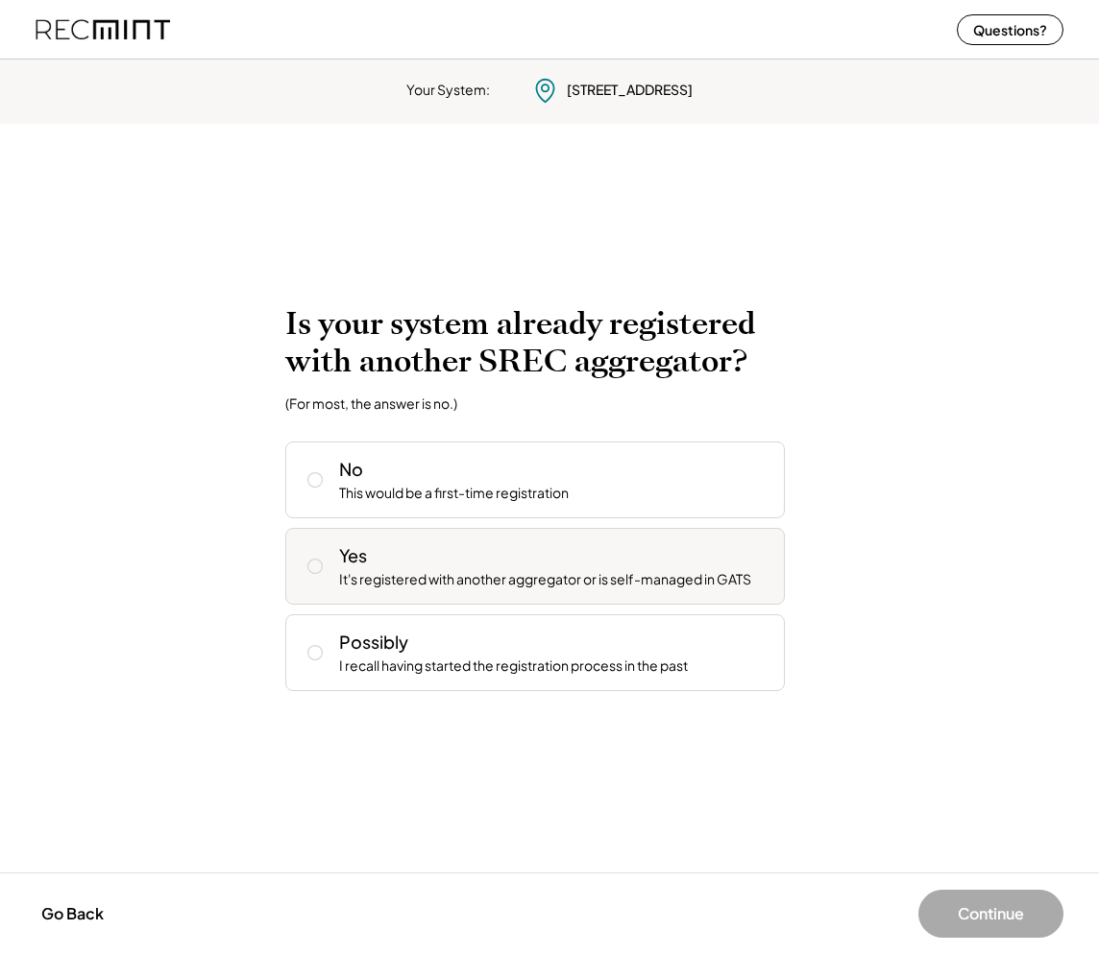
click at [732, 568] on div "Yes It's registered with another aggregator or is self-managed in GATS" at bounding box center [554, 566] width 430 height 46
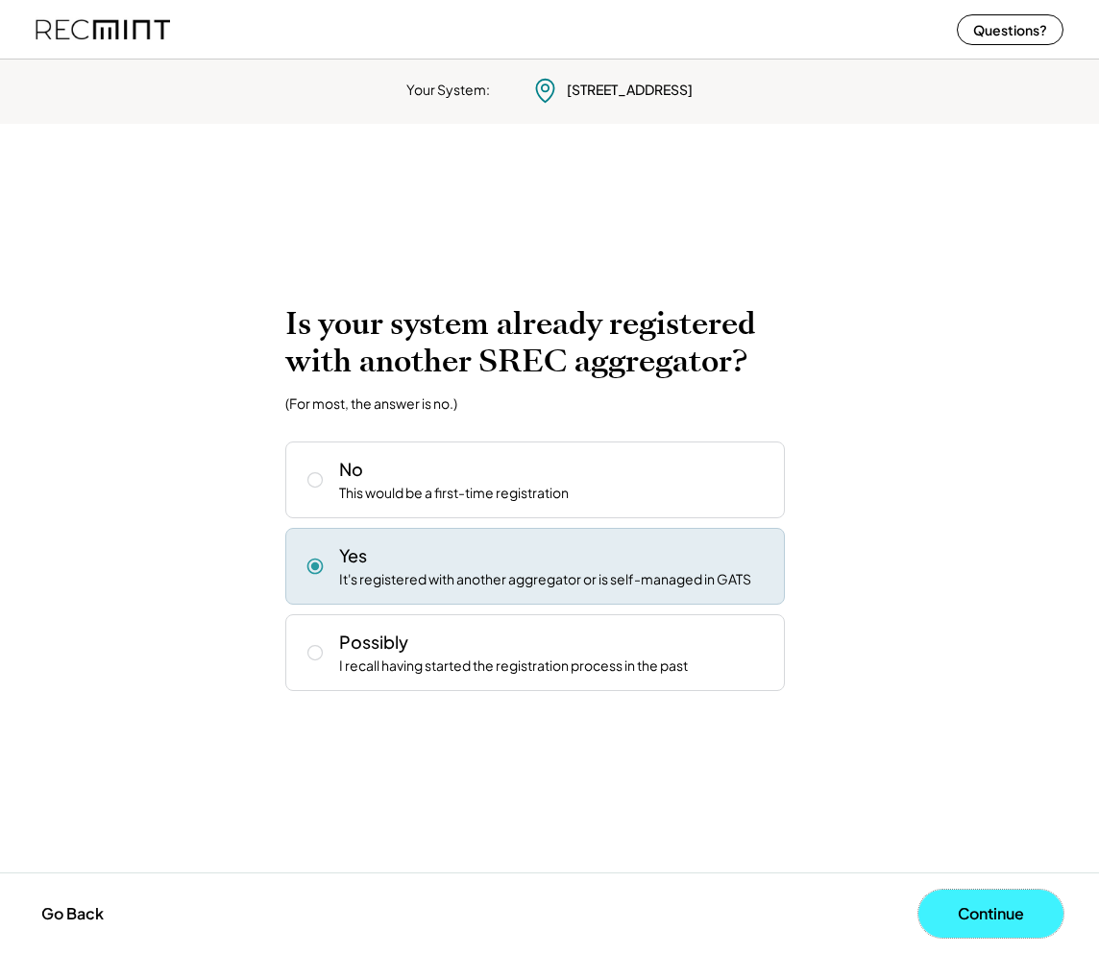
click at [977, 936] on button "Continue" at bounding box center [990, 914] width 145 height 48
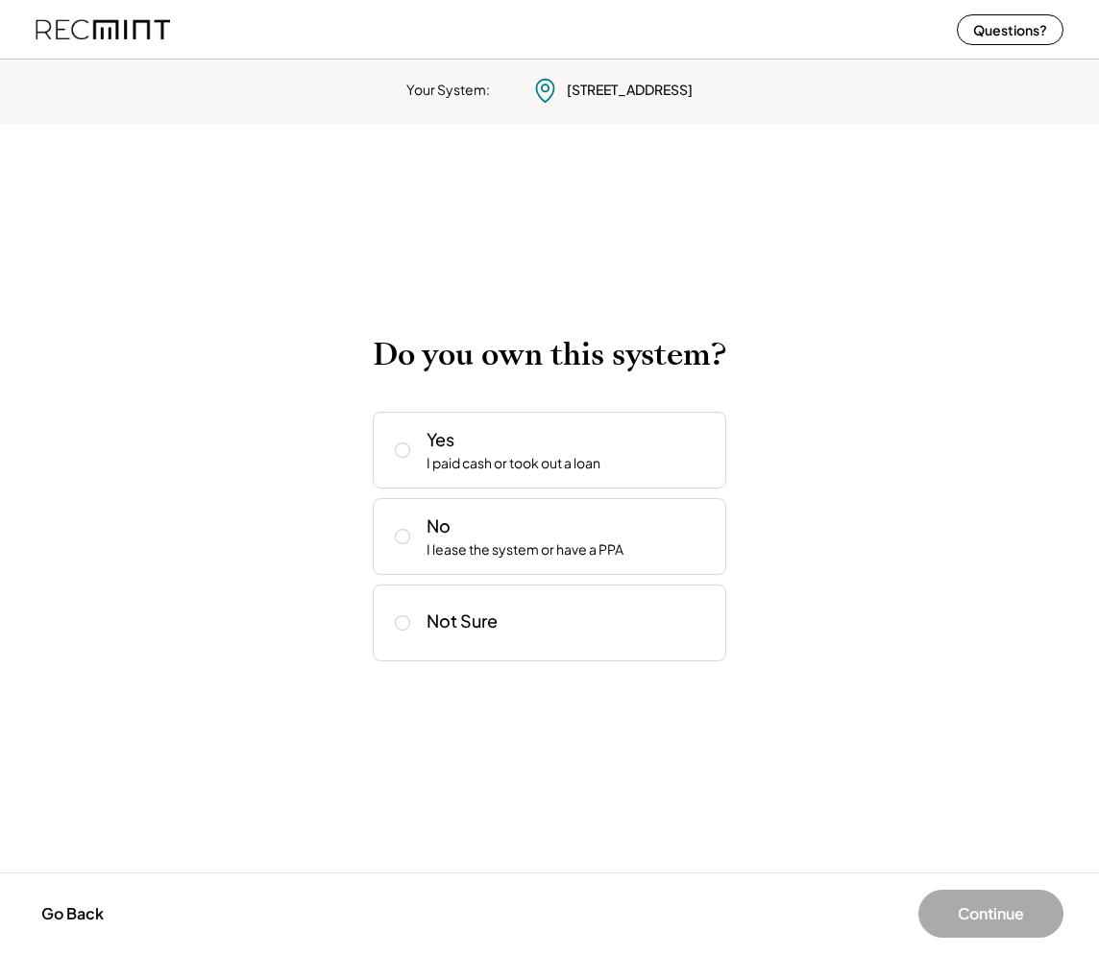
click at [600, 362] on h2 "Do you own this system?" at bounding box center [549, 354] width 353 height 37
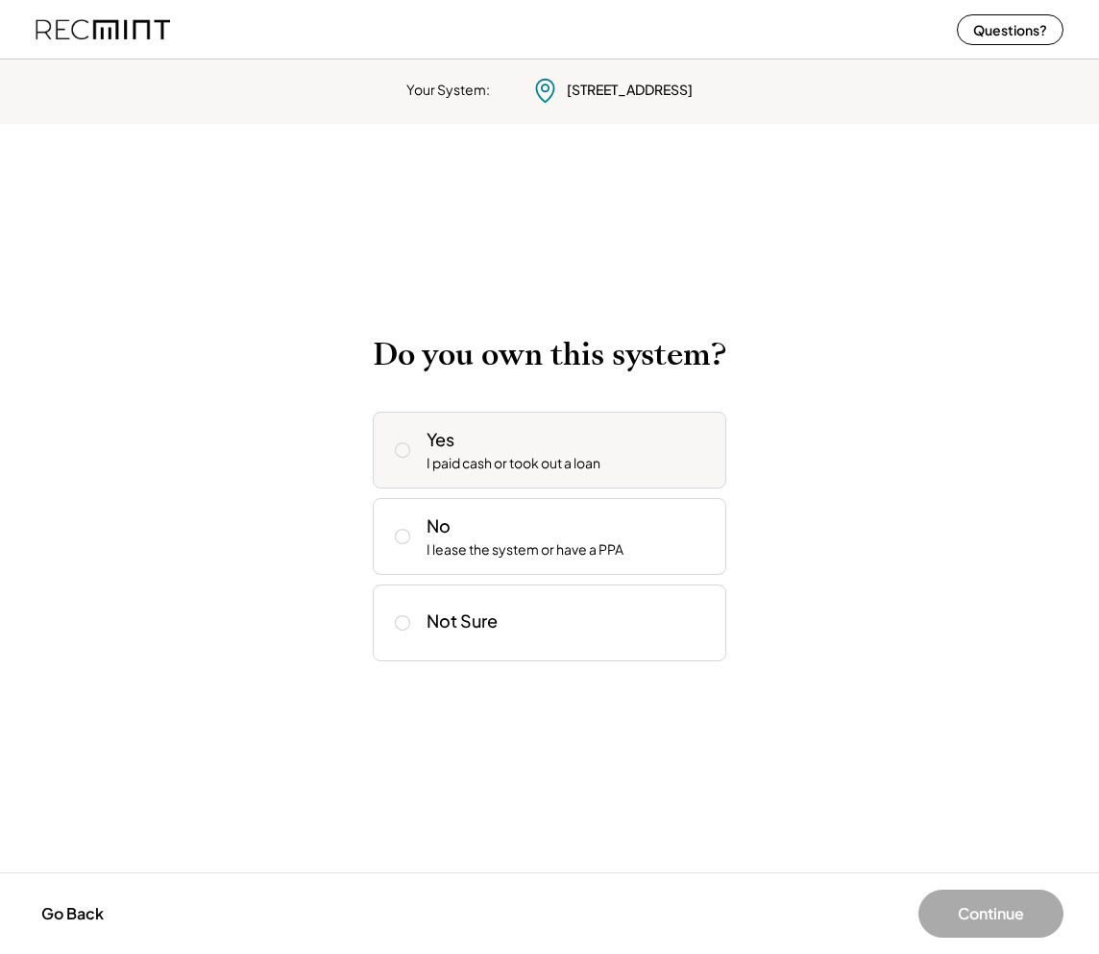
click at [600, 454] on div "I paid cash or took out a loan" at bounding box center [513, 463] width 174 height 19
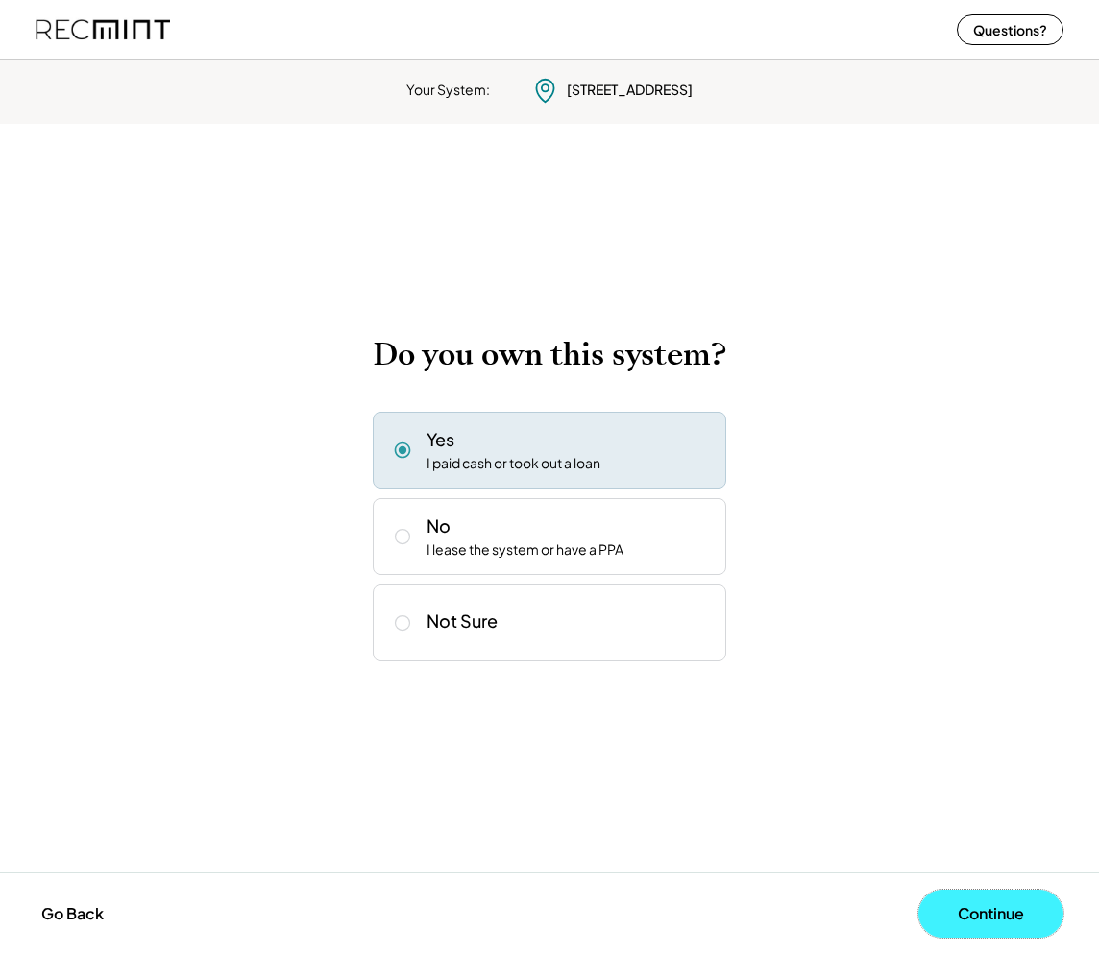
click at [993, 918] on button "Continue" at bounding box center [990, 914] width 145 height 48
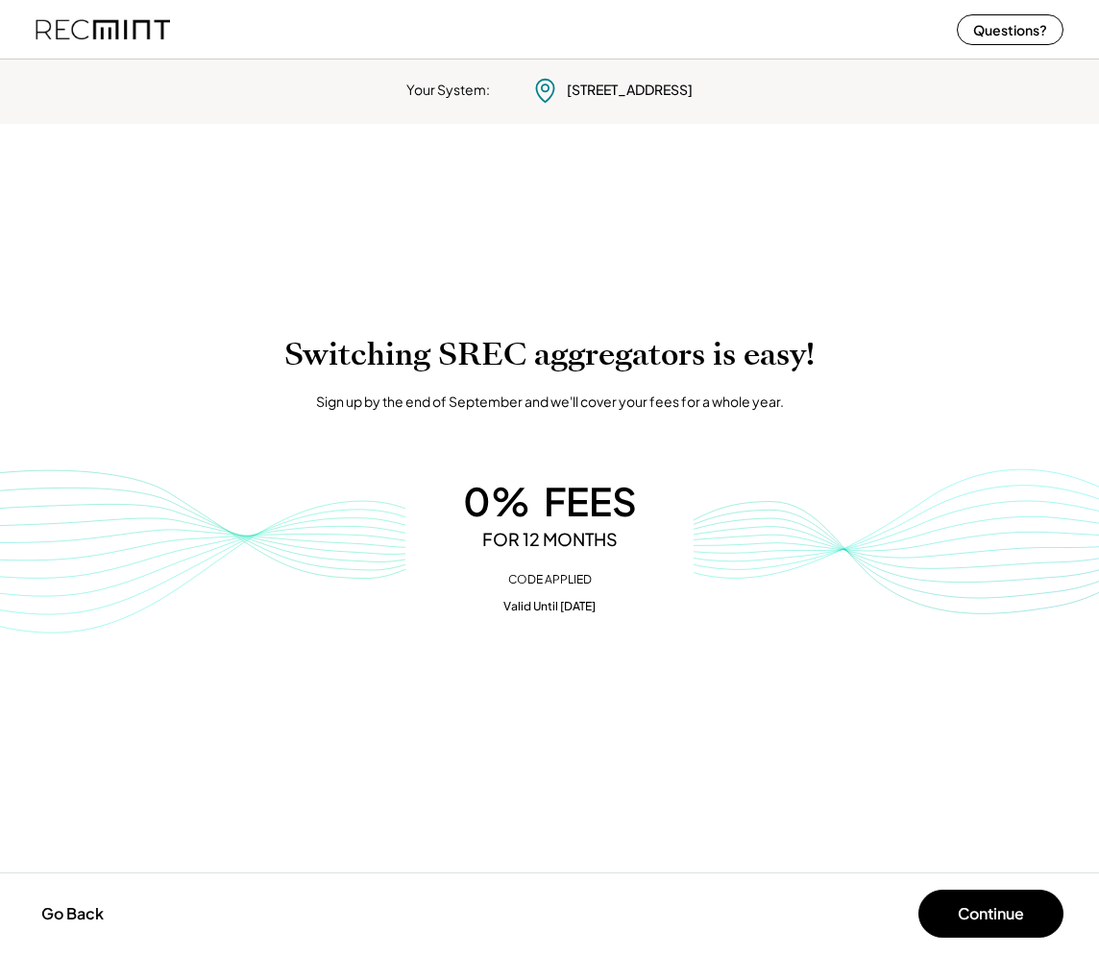
click at [991, 917] on button "Continue" at bounding box center [990, 914] width 145 height 48
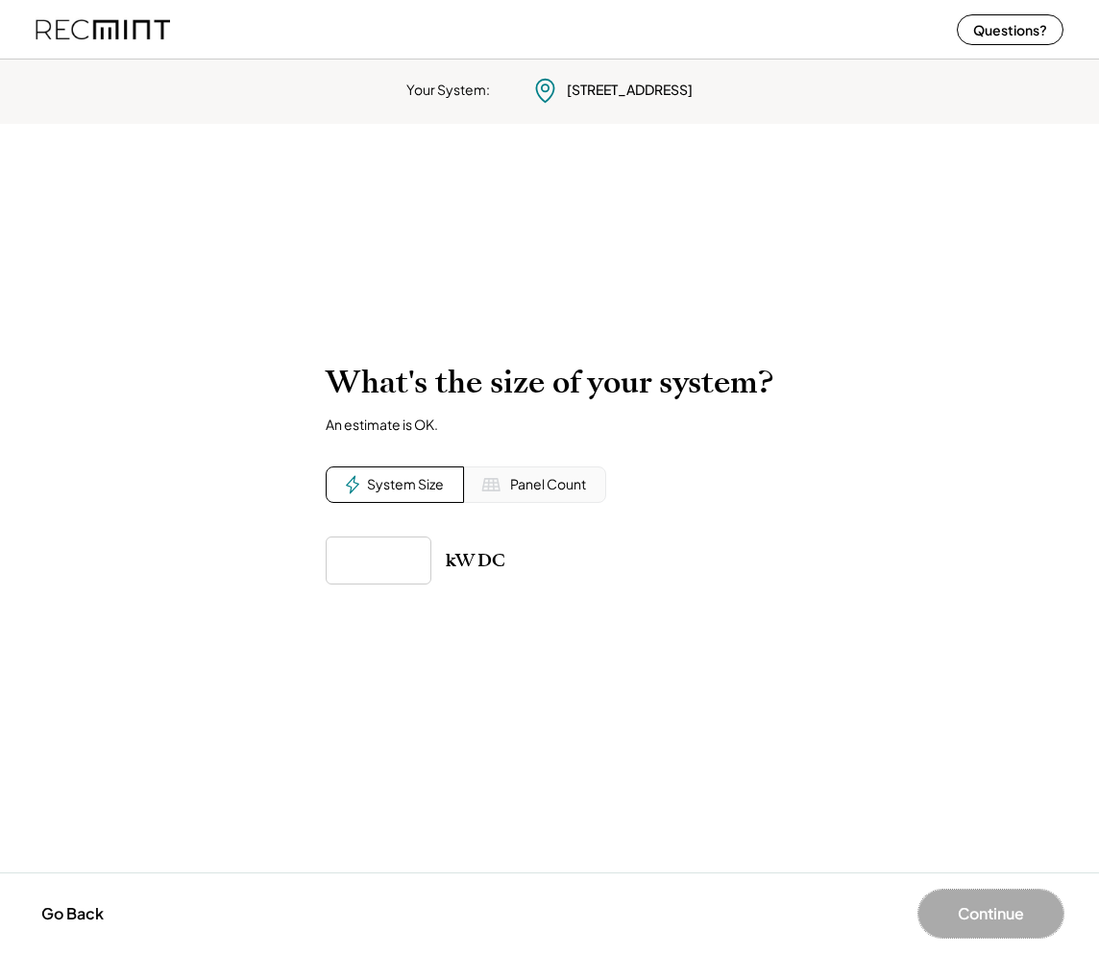
click at [97, 21] on img at bounding box center [103, 29] width 134 height 51
click at [98, 32] on img at bounding box center [103, 29] width 134 height 51
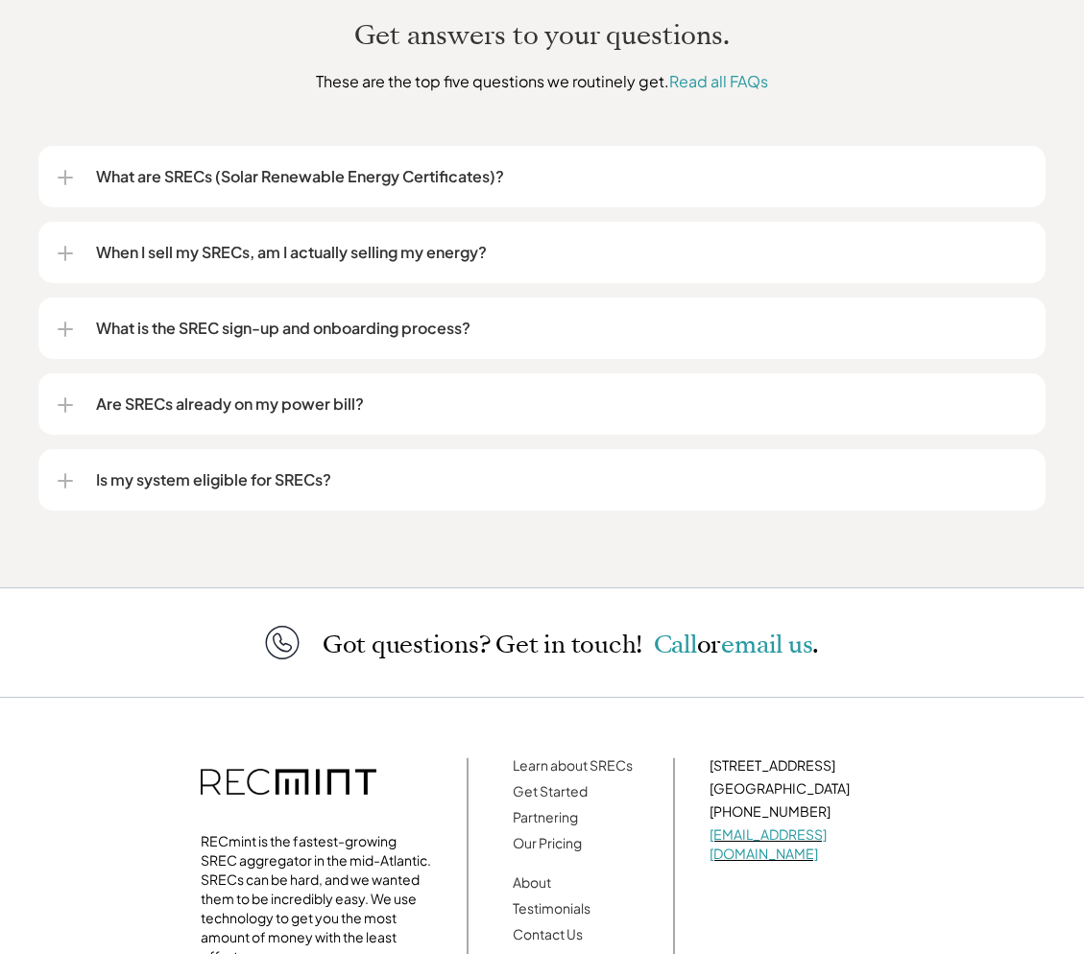
scroll to position [2574, 0]
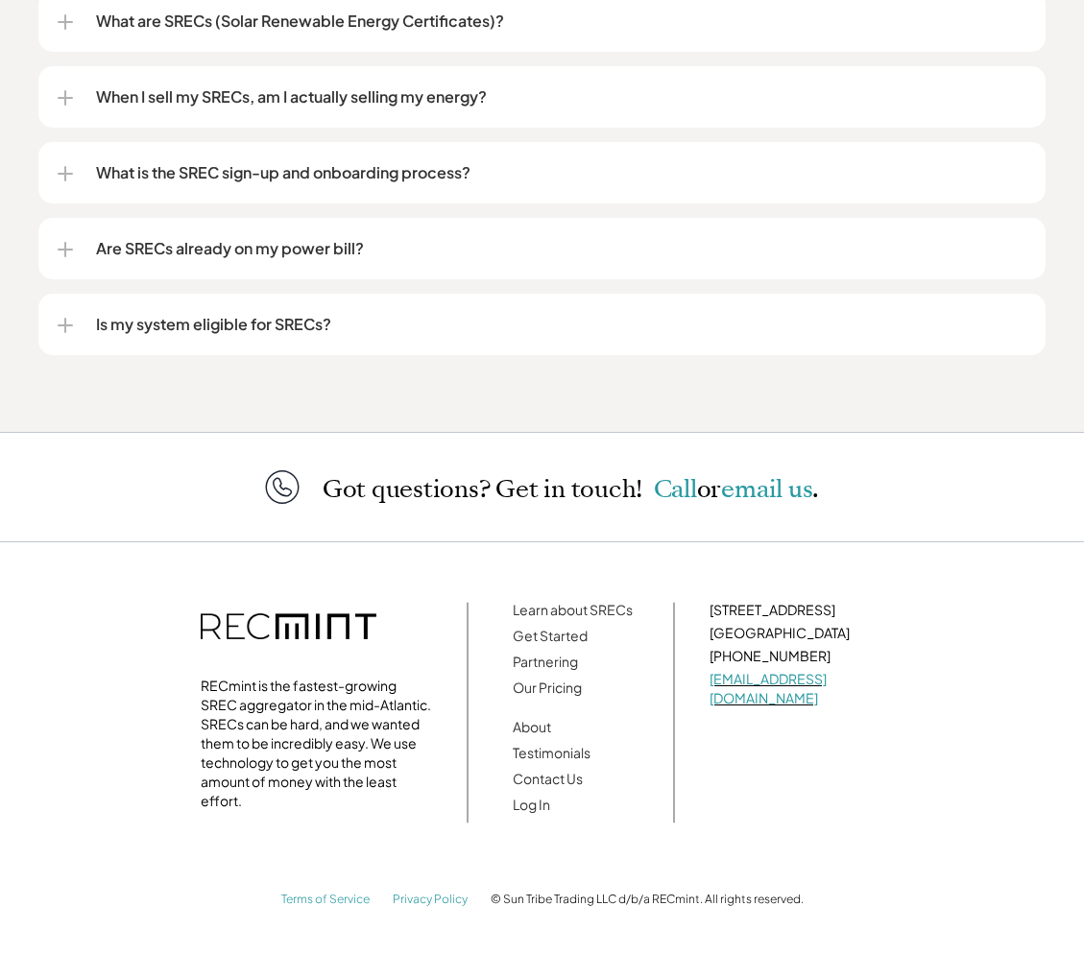
click at [904, 640] on div "RECmint is the fastest-growing SREC aggregator in the mid-Atlantic. SRECs can b…" at bounding box center [542, 713] width 779 height 322
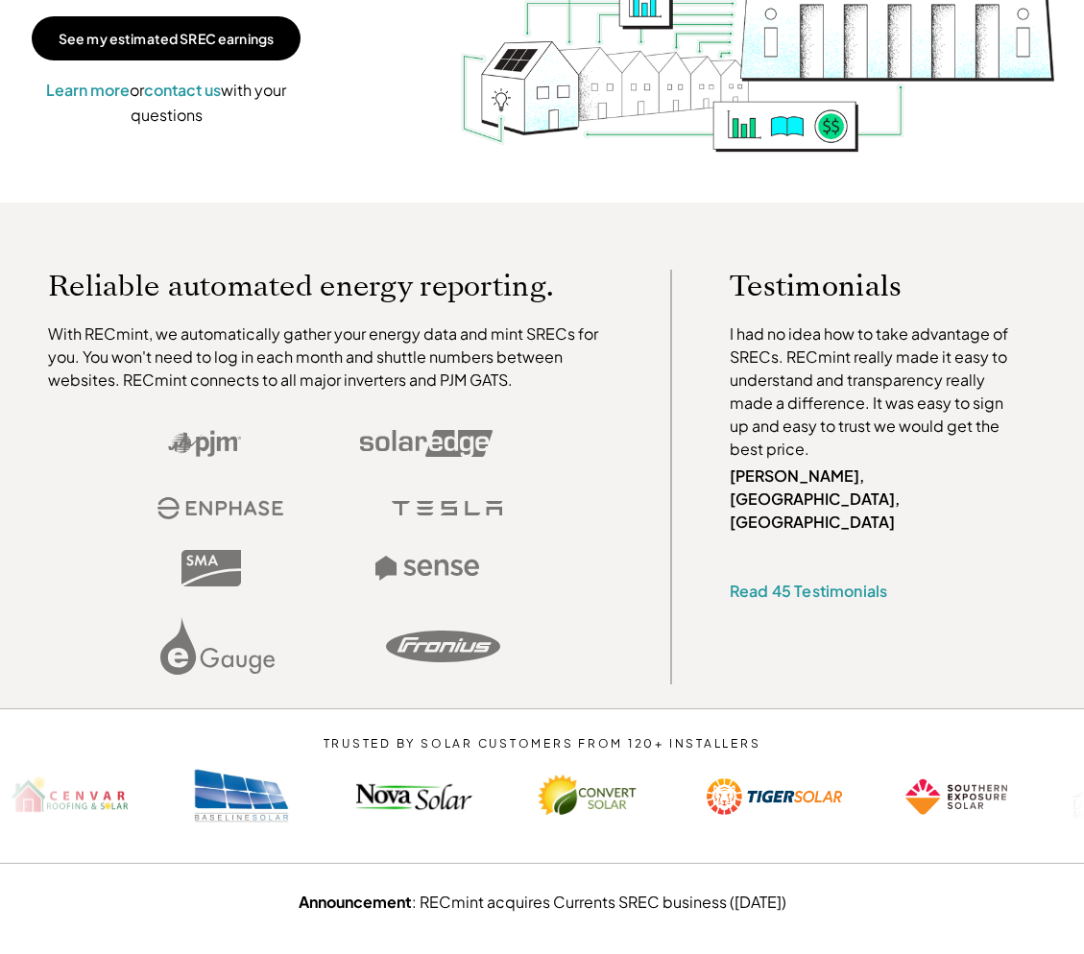
scroll to position [0, 0]
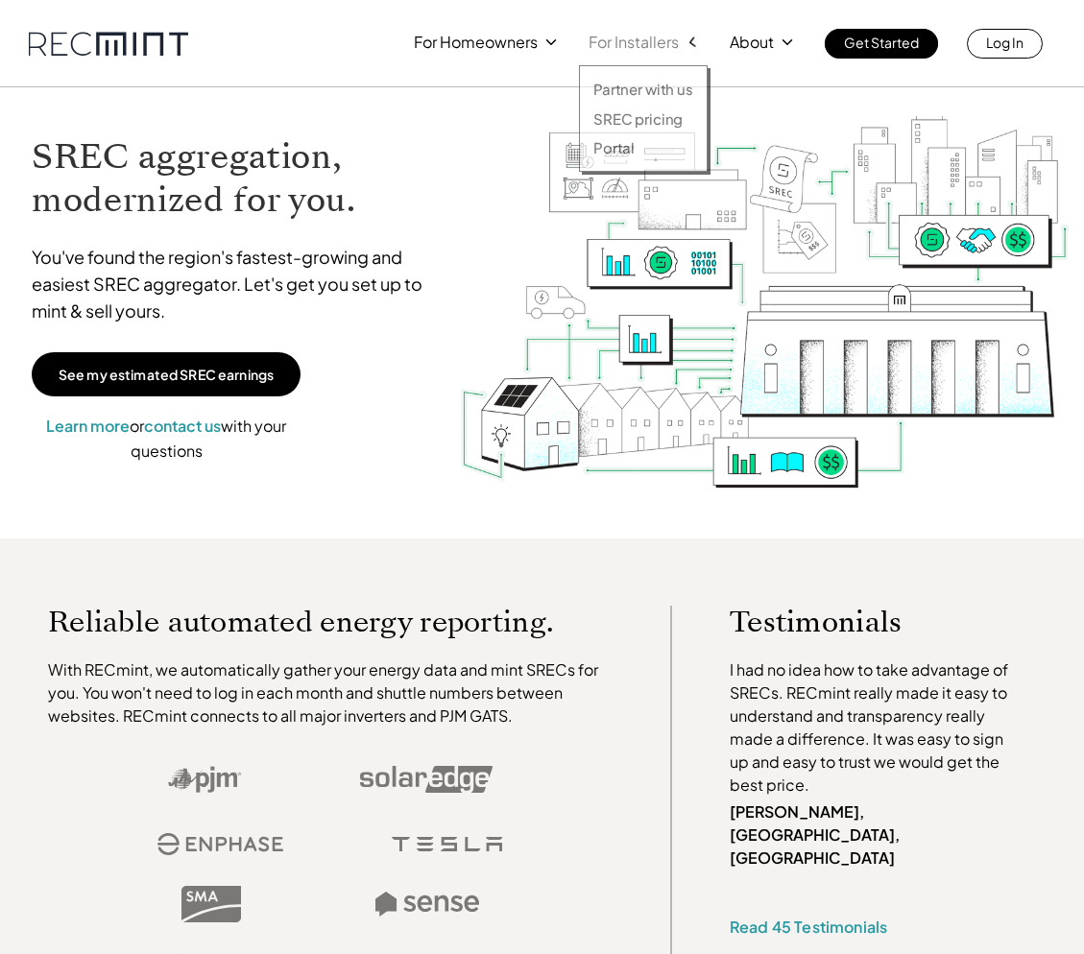
click at [650, 44] on p "For Installers" at bounding box center [634, 42] width 90 height 27
click at [616, 114] on p "SREC pricing" at bounding box center [637, 118] width 89 height 19
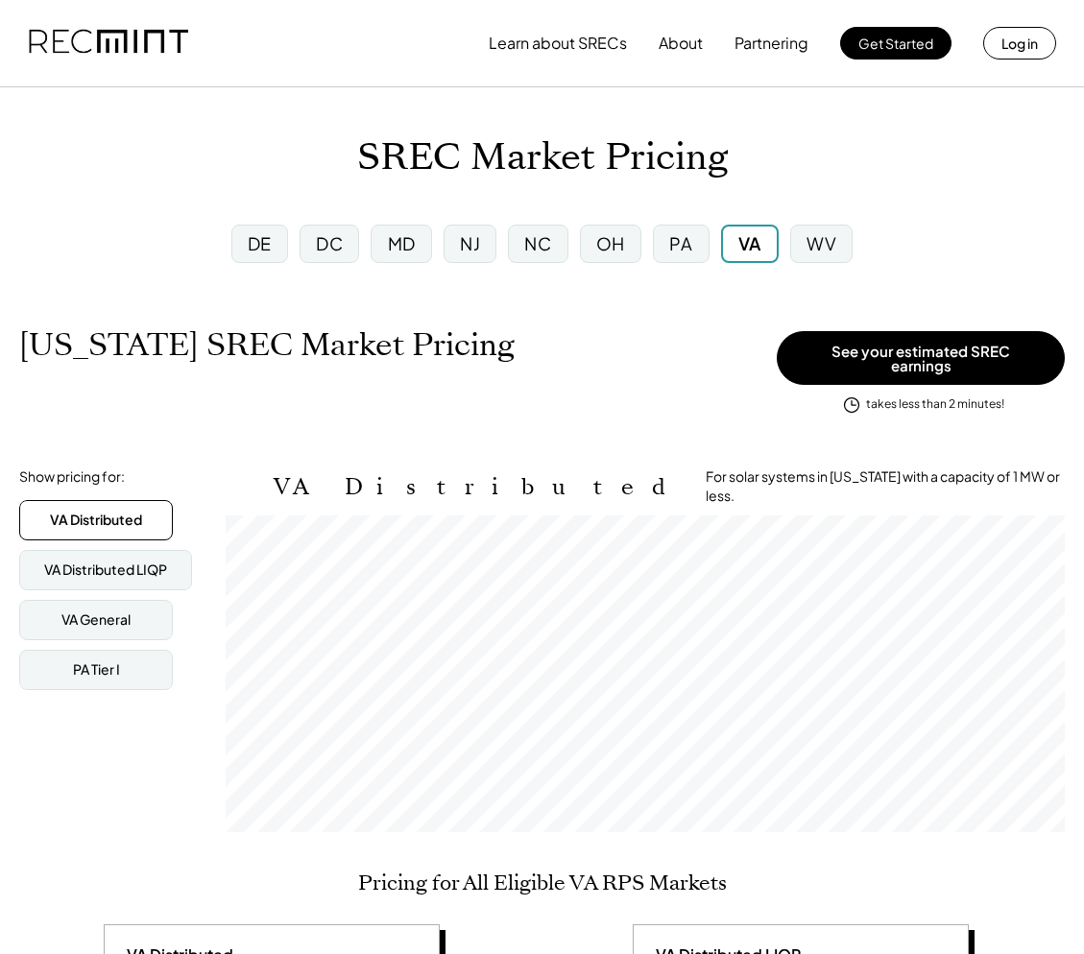
scroll to position [317, 839]
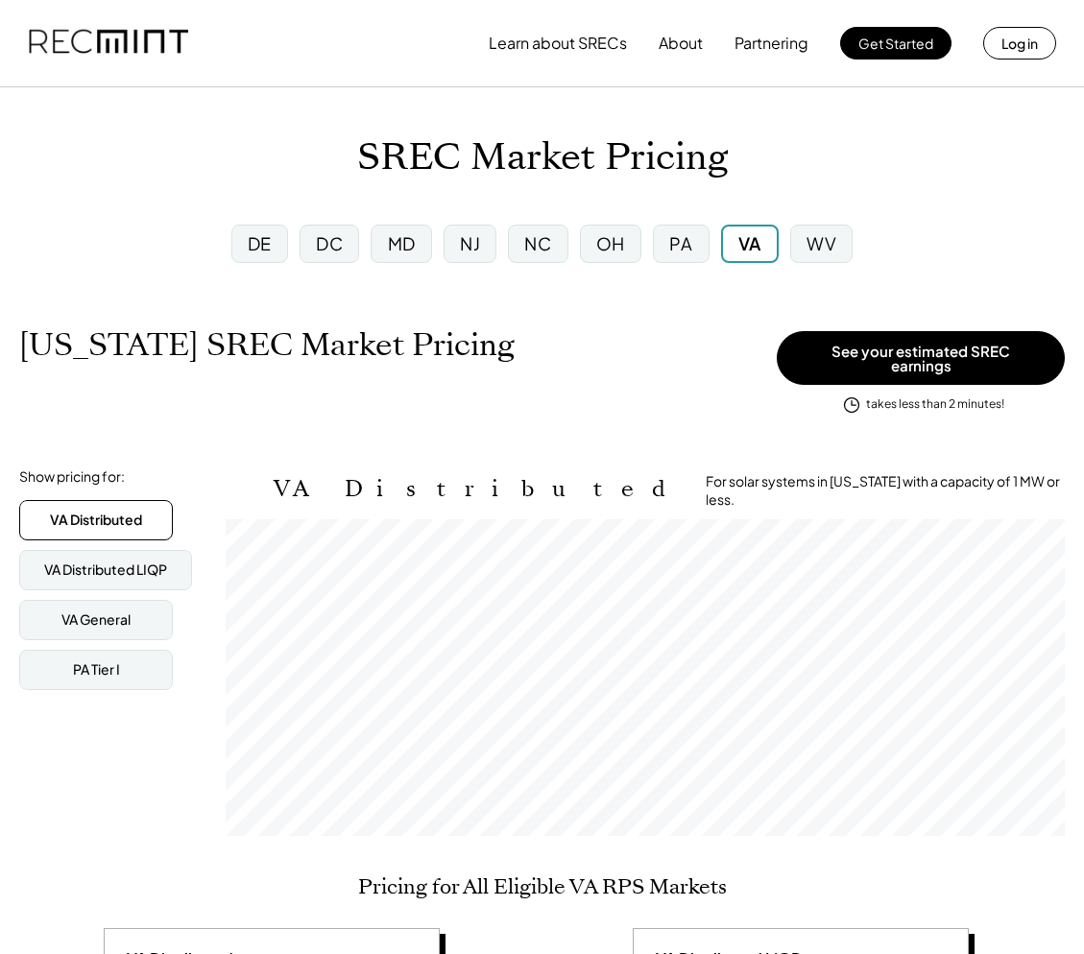
click at [448, 246] on div "NJ" at bounding box center [470, 244] width 53 height 38
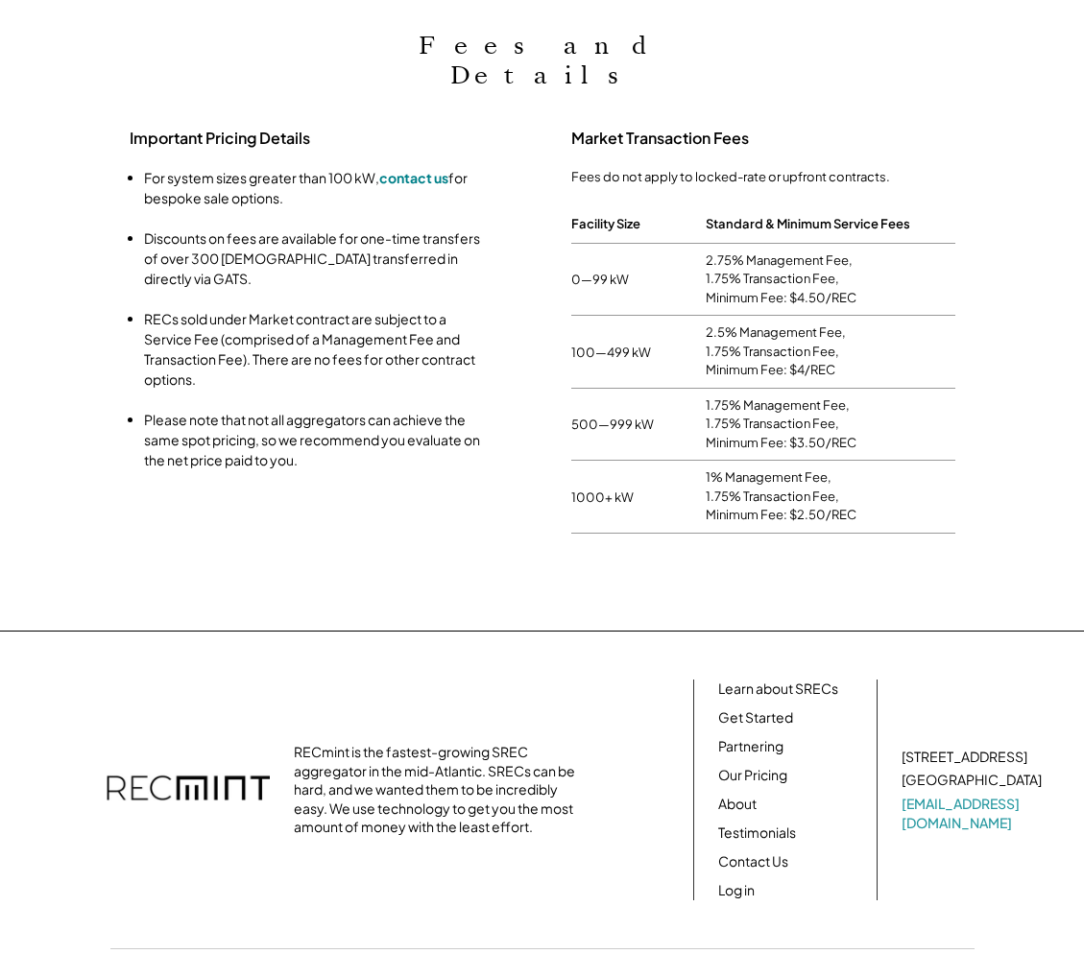
scroll to position [1401, 0]
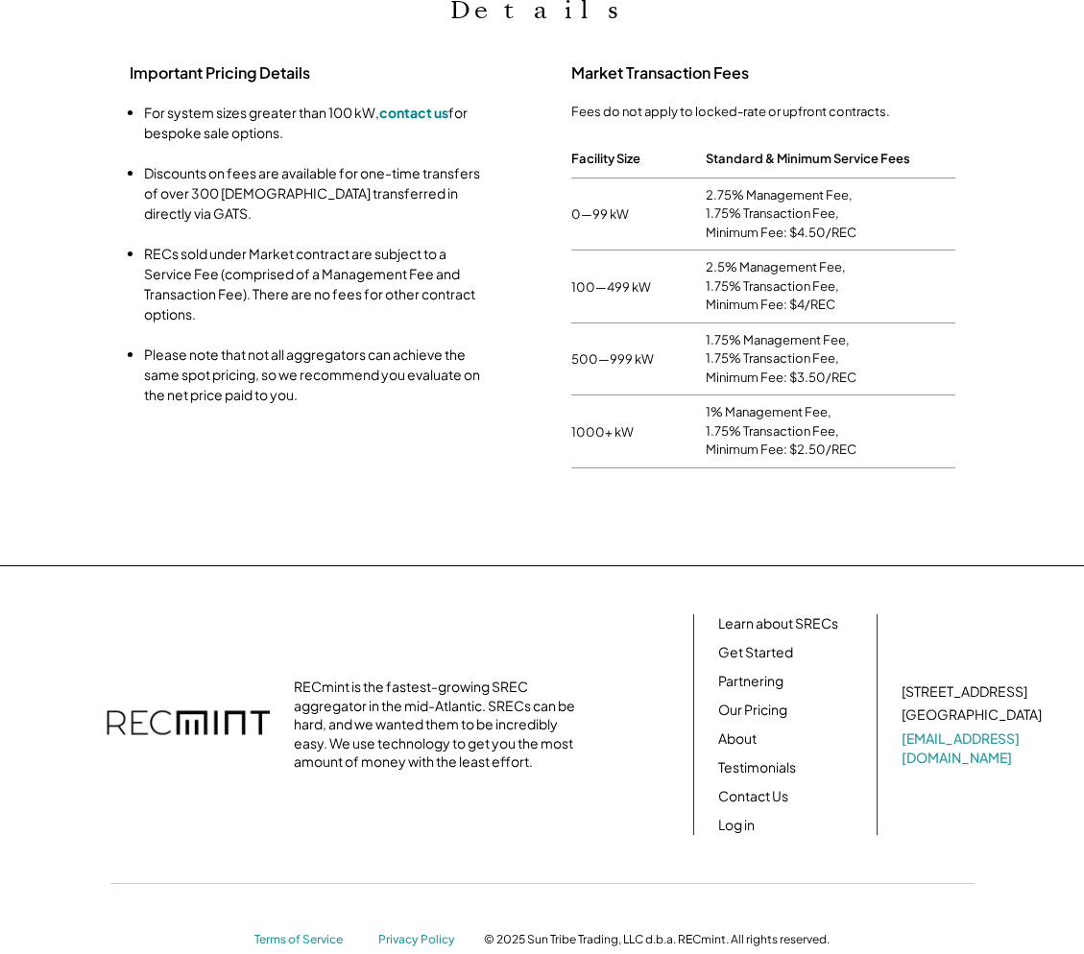
click at [533, 634] on div "RECmint is the fastest-growing SREC aggregator in the mid-Atlantic. SRECs can b…" at bounding box center [542, 725] width 1046 height 221
click at [467, 678] on div "RECmint is the fastest-growing SREC aggregator in the mid-Atlantic. SRECs can b…" at bounding box center [438, 725] width 288 height 94
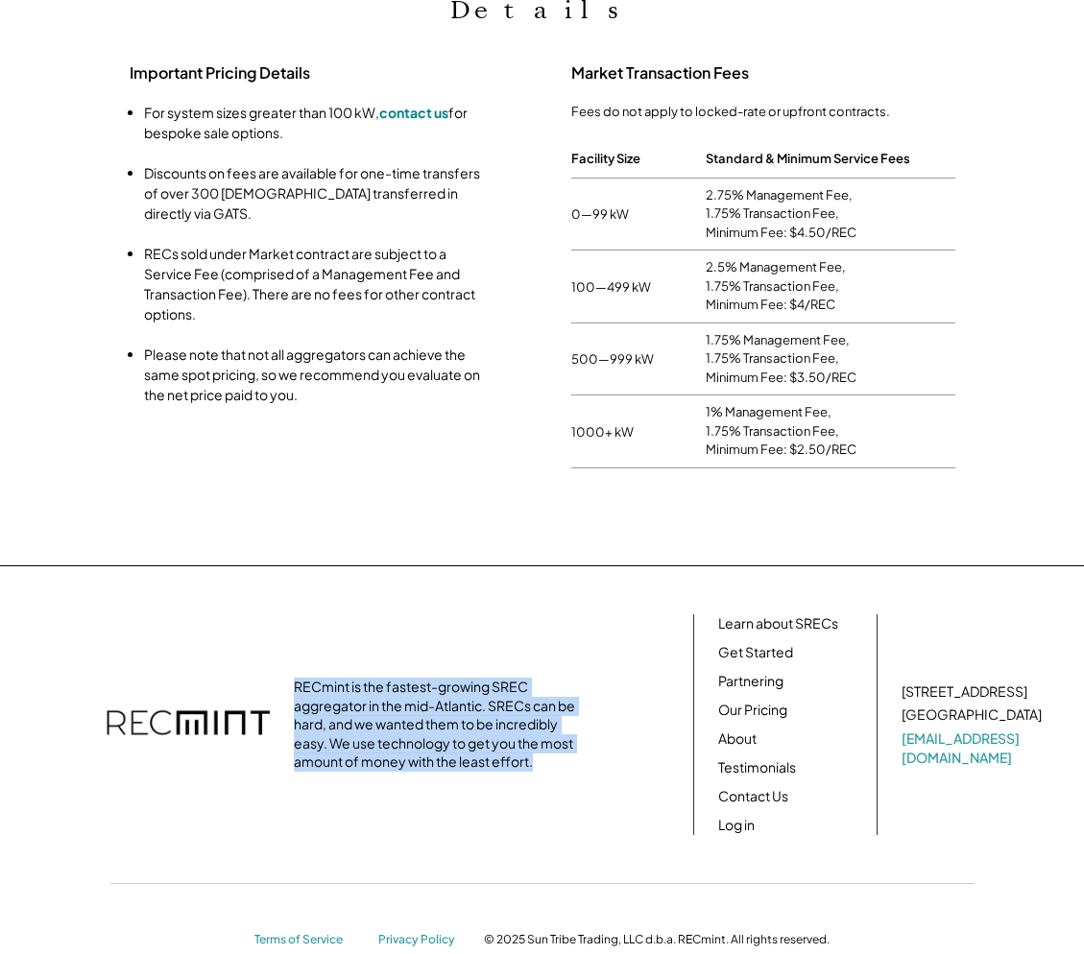
click at [467, 678] on div "RECmint is the fastest-growing SREC aggregator in the mid-Atlantic. SRECs can b…" at bounding box center [438, 725] width 288 height 94
click at [465, 678] on div "RECmint is the fastest-growing SREC aggregator in the mid-Atlantic. SRECs can b…" at bounding box center [438, 725] width 288 height 94
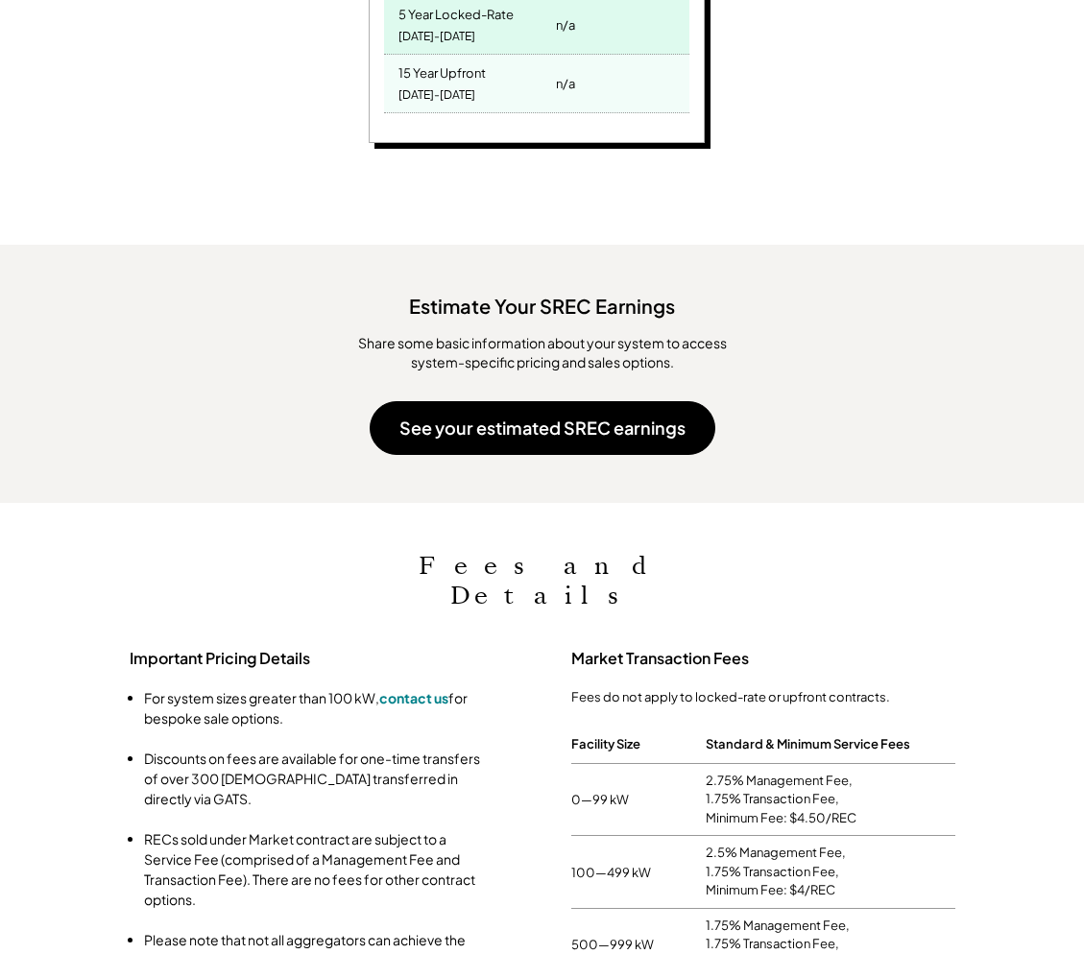
scroll to position [818, 0]
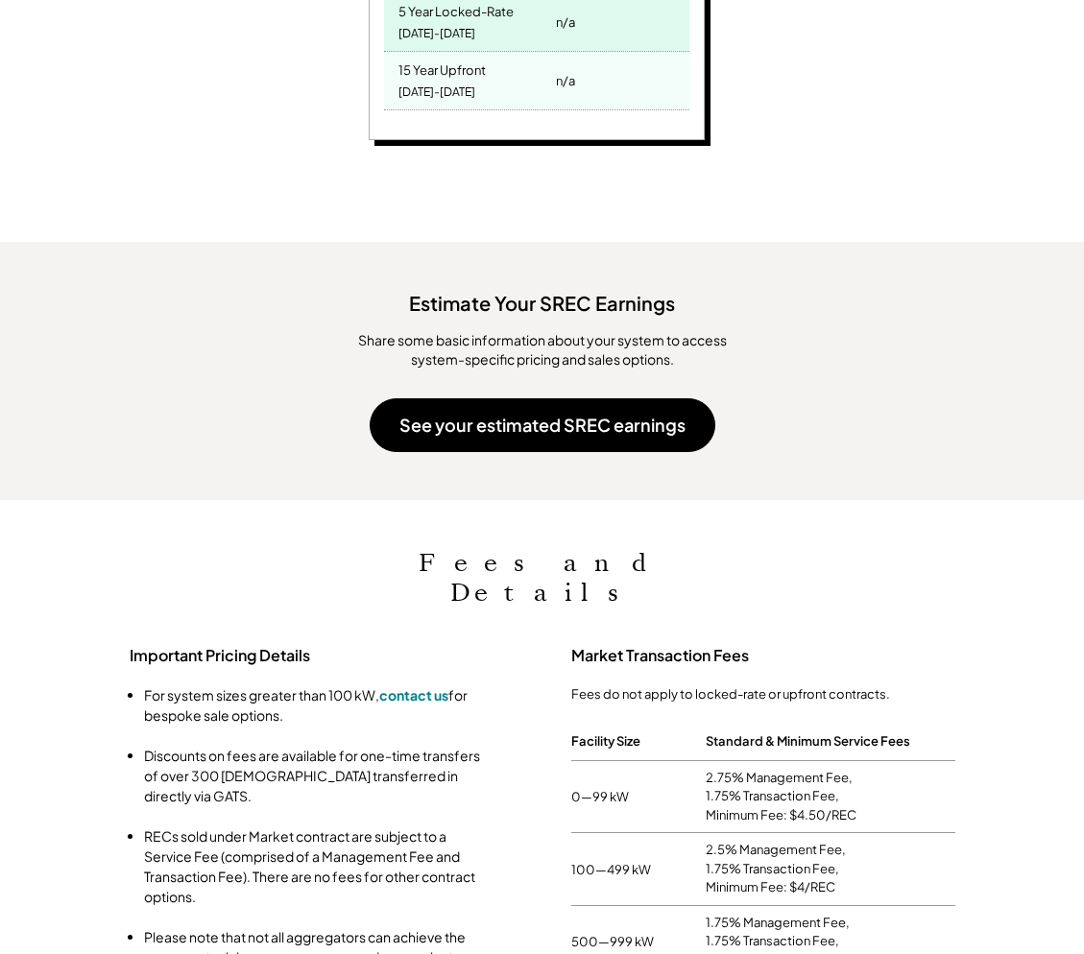
click at [735, 728] on div "Standard & Minimum Service Fees" at bounding box center [808, 741] width 205 height 27
click at [742, 686] on div "Fees do not apply to locked-rate or upfront contracts." at bounding box center [763, 694] width 384 height 17
click at [720, 646] on h3 "Market Transaction Fees" at bounding box center [763, 656] width 384 height 20
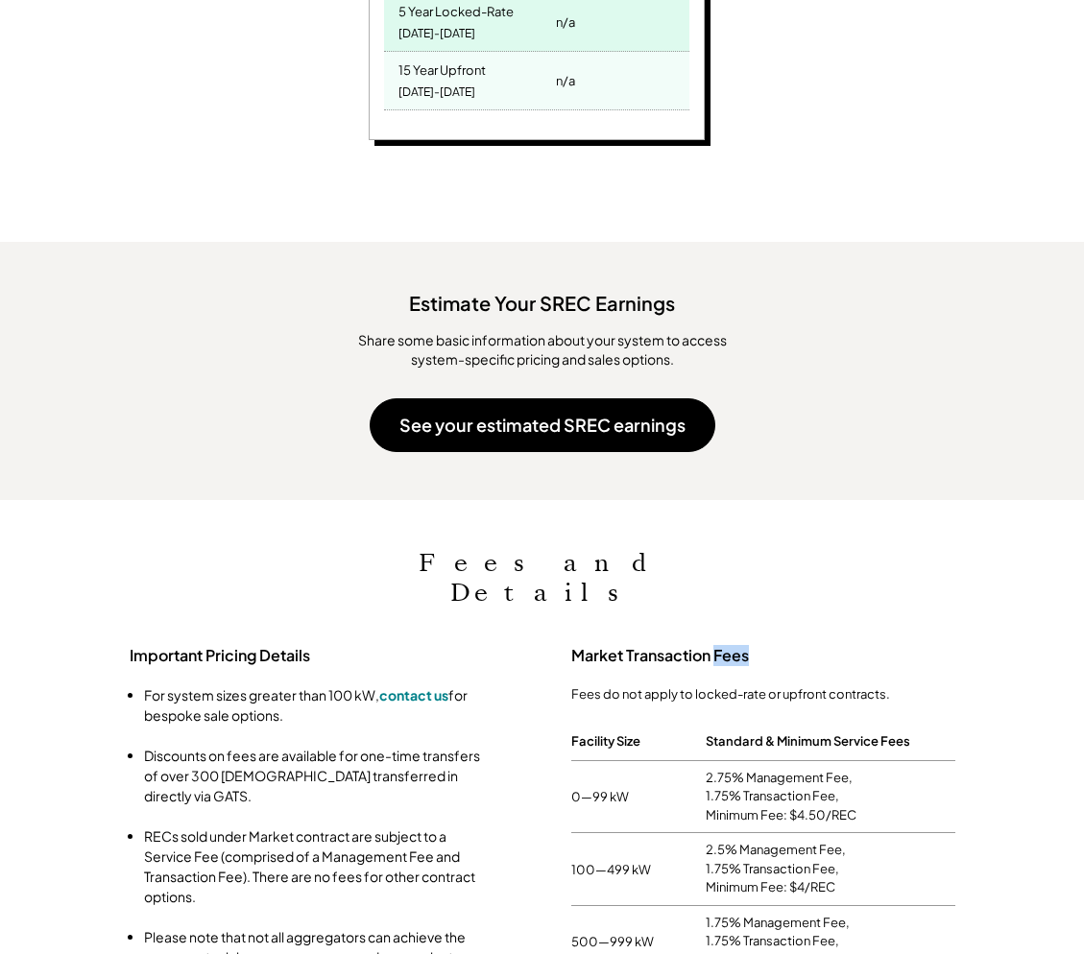
click at [720, 646] on h3 "Market Transaction Fees" at bounding box center [763, 656] width 384 height 20
click at [757, 646] on h3 "Market Transaction Fees" at bounding box center [763, 656] width 384 height 20
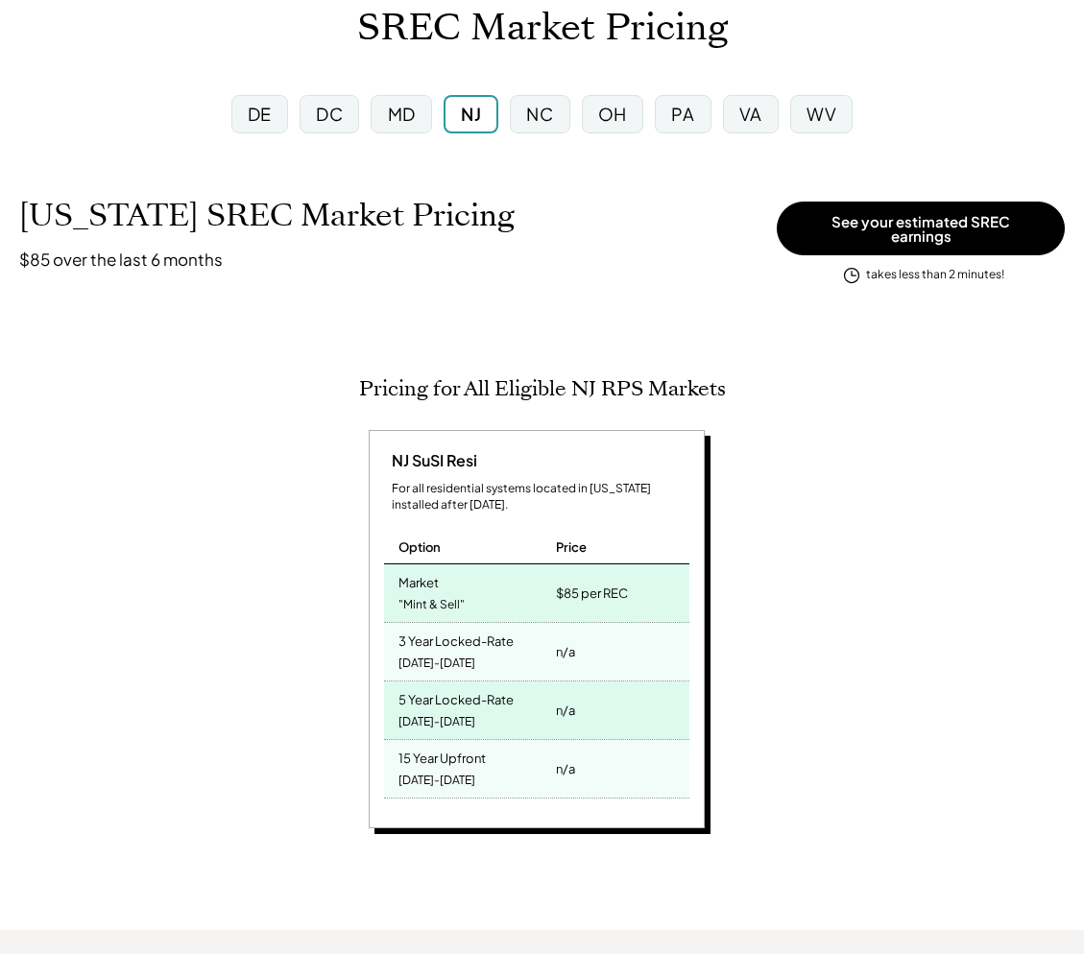
scroll to position [0, 0]
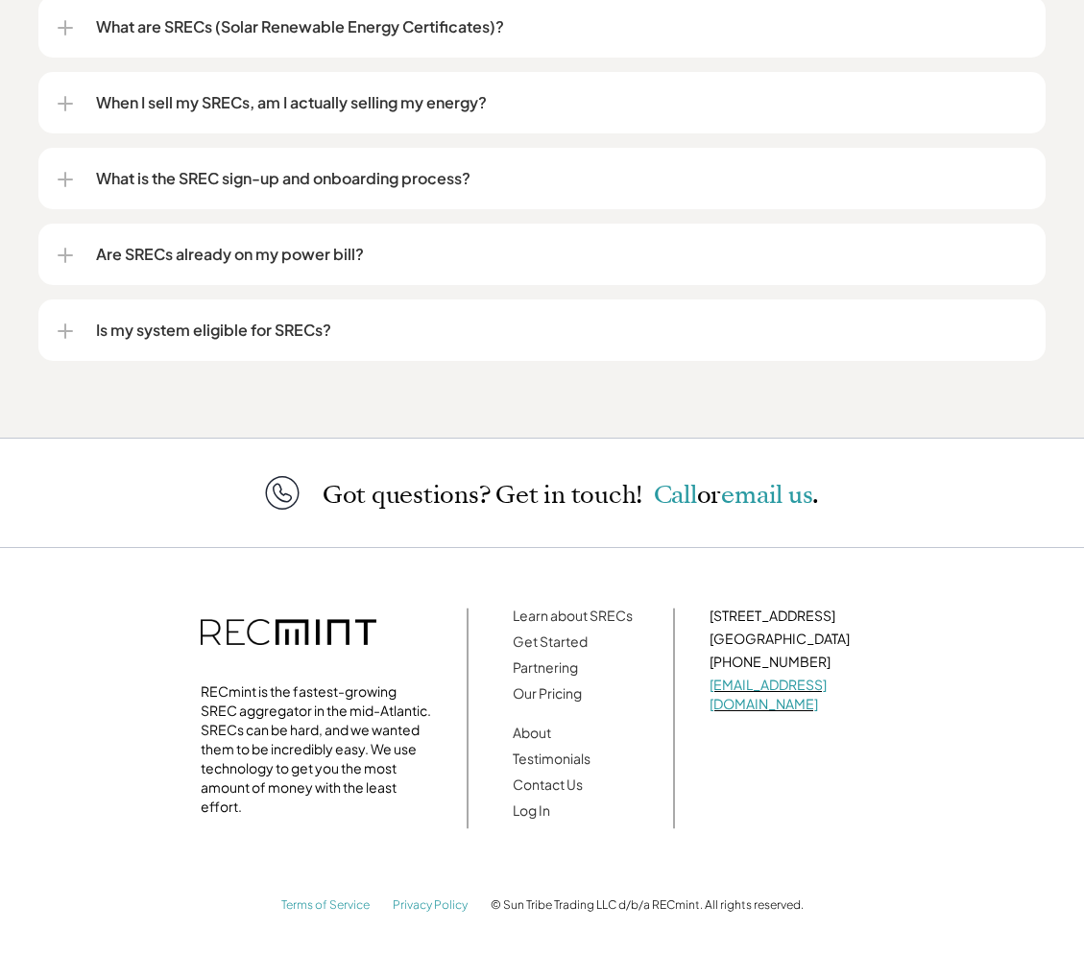
scroll to position [2574, 0]
